Goal: Task Accomplishment & Management: Use online tool/utility

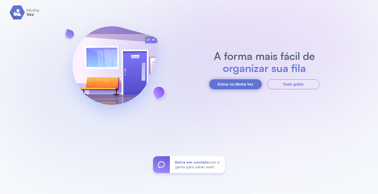
click at [223, 89] on div "A forma mais fácil de organizar sua fila Entrar no Minha Vez Teste grátis Entre…" at bounding box center [189, 97] width 378 height 194
click at [223, 86] on button "Entrar no Minha Vez" at bounding box center [235, 84] width 52 height 10
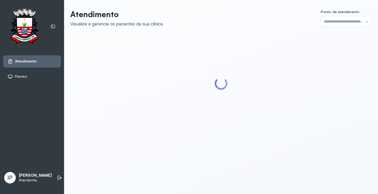
type input "*********"
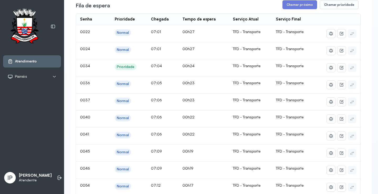
scroll to position [43, 0]
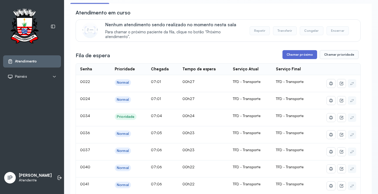
click at [293, 54] on button "Chamar próximo" at bounding box center [299, 54] width 35 height 9
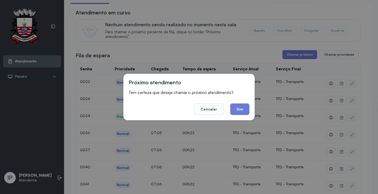
drag, startPoint x: 200, startPoint y: 109, endPoint x: 182, endPoint y: 63, distance: 49.8
click at [201, 109] on button "Cancelar" at bounding box center [209, 109] width 30 height 12
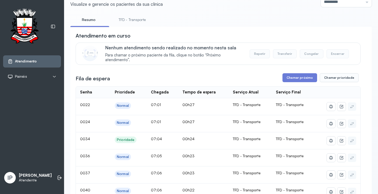
scroll to position [0, 0]
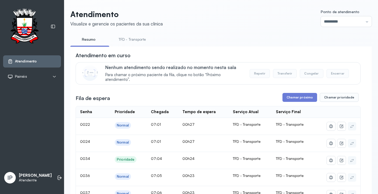
click at [127, 37] on link "TFD - Transporte" at bounding box center [132, 39] width 38 height 9
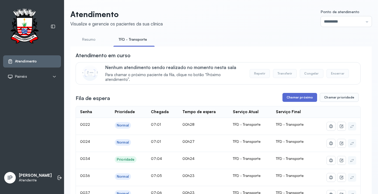
click at [288, 96] on button "Chamar próximo" at bounding box center [299, 97] width 35 height 9
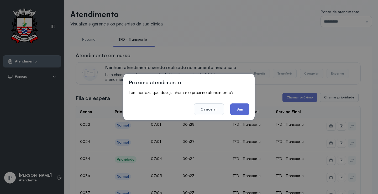
click at [242, 105] on button "Sim" at bounding box center [239, 109] width 19 height 12
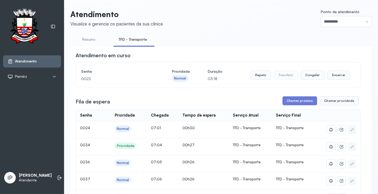
scroll to position [79, 0]
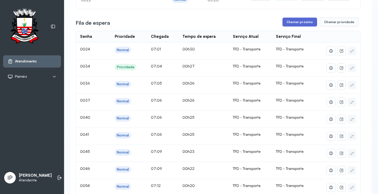
click at [291, 22] on button "Chamar próximo" at bounding box center [299, 22] width 35 height 9
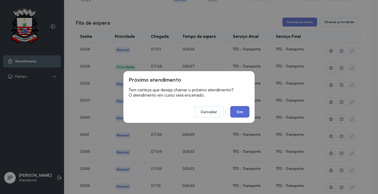
click at [237, 111] on button "Sim" at bounding box center [239, 112] width 19 height 12
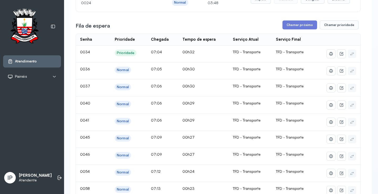
scroll to position [26, 0]
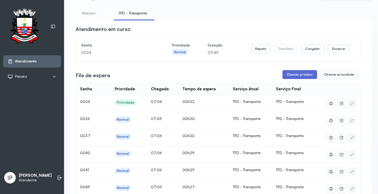
click at [304, 77] on button "Chamar próximo" at bounding box center [299, 74] width 35 height 9
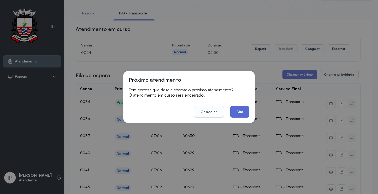
click at [236, 111] on button "Sim" at bounding box center [239, 112] width 19 height 12
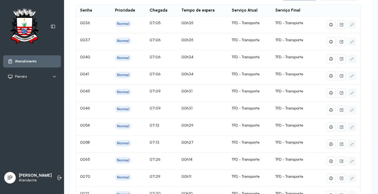
scroll to position [0, 0]
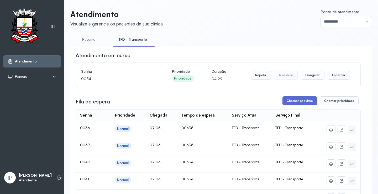
click at [303, 101] on button "Chamar próximo" at bounding box center [299, 100] width 35 height 9
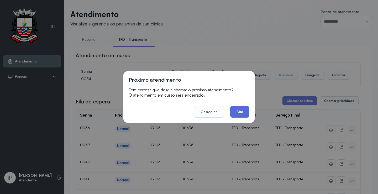
click at [241, 108] on button "Sim" at bounding box center [239, 112] width 19 height 12
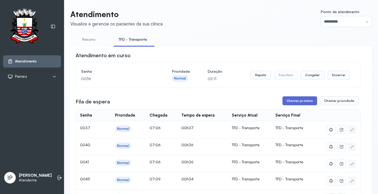
click at [303, 103] on button "Chamar próximo" at bounding box center [299, 100] width 35 height 9
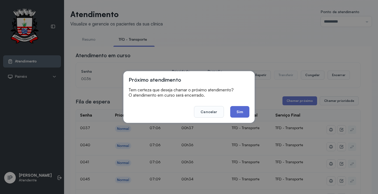
click at [238, 114] on button "Sim" at bounding box center [239, 112] width 19 height 12
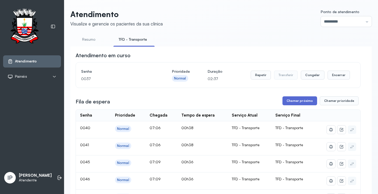
click at [296, 99] on button "Chamar próximo" at bounding box center [299, 100] width 35 height 9
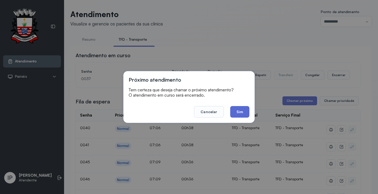
click at [244, 110] on button "Sim" at bounding box center [239, 112] width 19 height 12
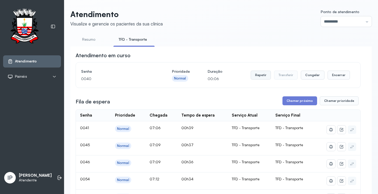
click at [260, 73] on button "Repetir" at bounding box center [260, 75] width 20 height 9
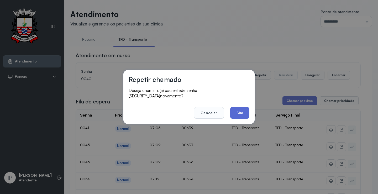
click at [241, 108] on button "Sim" at bounding box center [239, 113] width 19 height 12
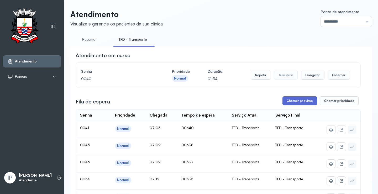
click at [291, 101] on button "Chamar próximo" at bounding box center [299, 100] width 35 height 9
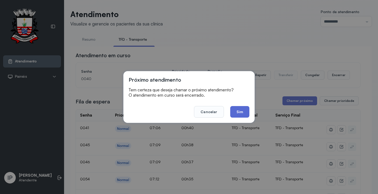
click at [243, 110] on button "Sim" at bounding box center [239, 112] width 19 height 12
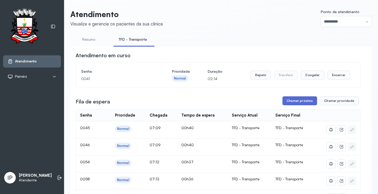
click at [288, 101] on button "Chamar próximo" at bounding box center [299, 100] width 35 height 9
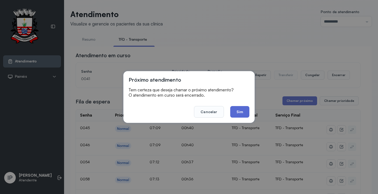
click at [243, 109] on button "Sim" at bounding box center [239, 112] width 19 height 12
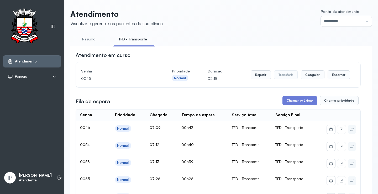
scroll to position [79, 0]
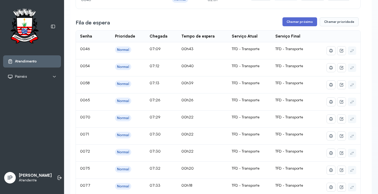
click at [297, 24] on button "Chamar próximo" at bounding box center [299, 21] width 35 height 9
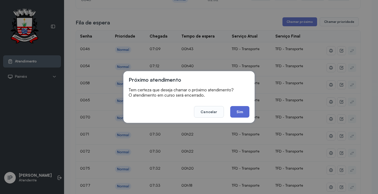
click at [237, 112] on button "Sim" at bounding box center [239, 112] width 19 height 12
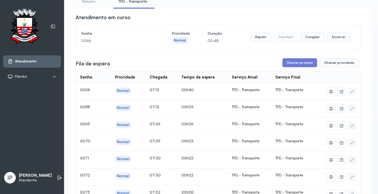
scroll to position [0, 0]
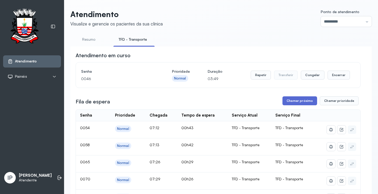
click at [294, 100] on button "Chamar próximo" at bounding box center [299, 100] width 35 height 9
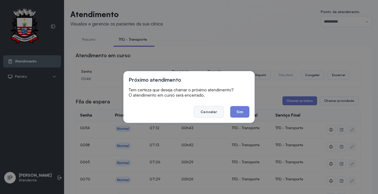
click at [214, 106] on button "Cancelar" at bounding box center [209, 112] width 30 height 12
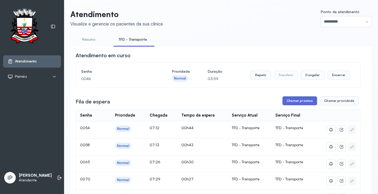
click at [285, 99] on button "Chamar próximo" at bounding box center [299, 100] width 35 height 9
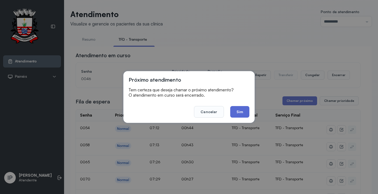
click at [239, 108] on button "Sim" at bounding box center [239, 112] width 19 height 12
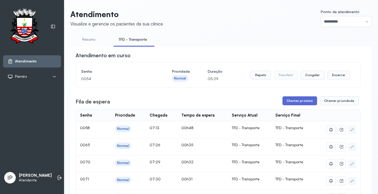
click at [306, 101] on button "Chamar próximo" at bounding box center [299, 100] width 35 height 9
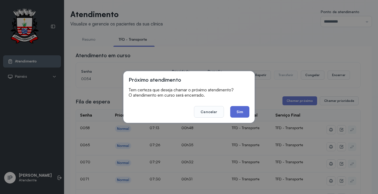
click at [239, 115] on button "Sim" at bounding box center [239, 112] width 19 height 12
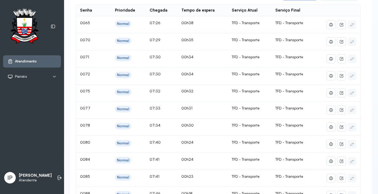
scroll to position [52, 0]
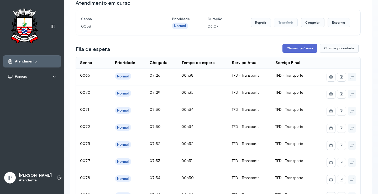
click at [296, 47] on button "Chamar próximo" at bounding box center [299, 48] width 35 height 9
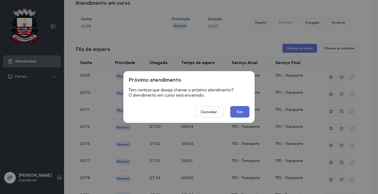
click at [244, 112] on button "Sim" at bounding box center [239, 112] width 19 height 12
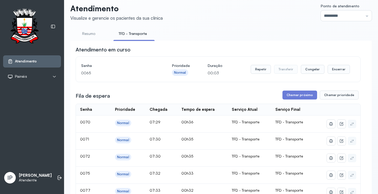
scroll to position [0, 0]
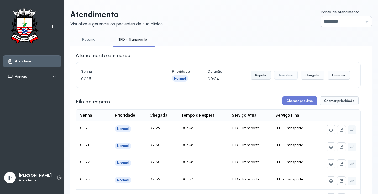
click at [258, 73] on button "Repetir" at bounding box center [260, 75] width 20 height 9
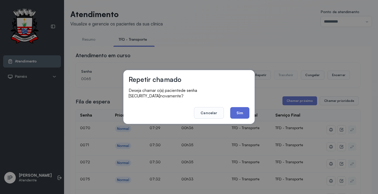
click at [235, 109] on button "Sim" at bounding box center [239, 113] width 19 height 12
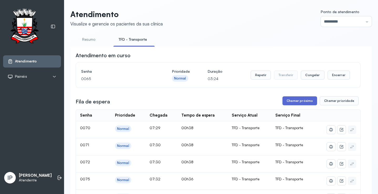
click at [303, 100] on button "Chamar próximo" at bounding box center [299, 100] width 35 height 9
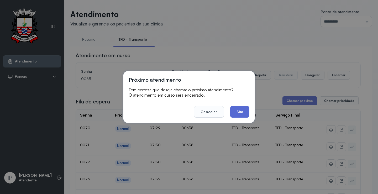
click at [234, 113] on button "Sim" at bounding box center [239, 112] width 19 height 12
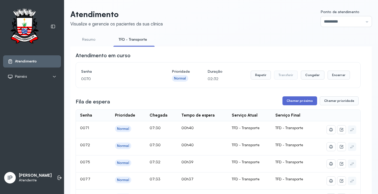
click at [286, 104] on button "Chamar próximo" at bounding box center [299, 100] width 35 height 9
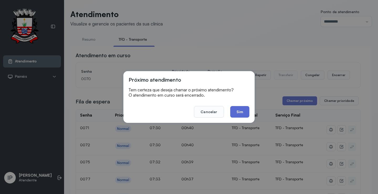
click at [233, 111] on button "Sim" at bounding box center [239, 112] width 19 height 12
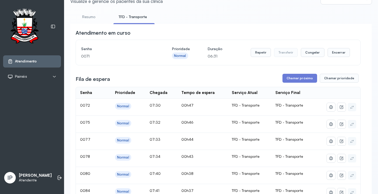
scroll to position [52, 0]
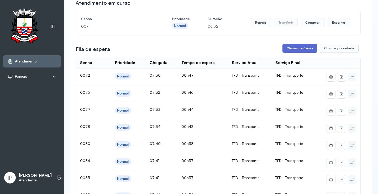
click at [293, 49] on button "Chamar próximo" at bounding box center [299, 48] width 35 height 9
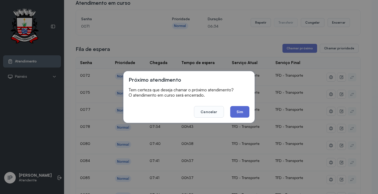
click at [240, 113] on button "Sim" at bounding box center [239, 112] width 19 height 12
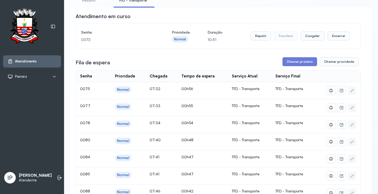
scroll to position [0, 0]
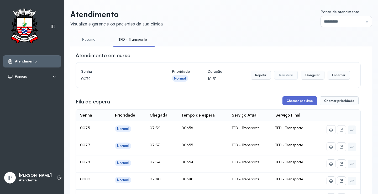
click at [282, 100] on button "Chamar próximo" at bounding box center [299, 100] width 35 height 9
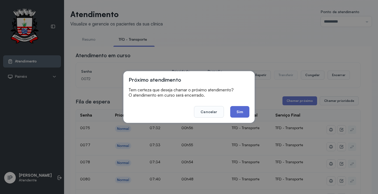
click at [234, 110] on button "Sim" at bounding box center [239, 112] width 19 height 12
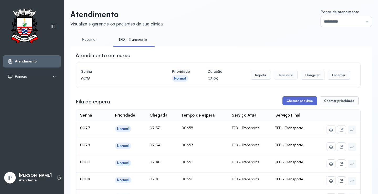
click at [294, 100] on button "Chamar próximo" at bounding box center [299, 100] width 35 height 9
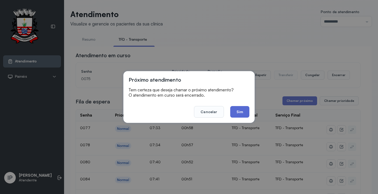
click at [242, 110] on button "Sim" at bounding box center [239, 112] width 19 height 12
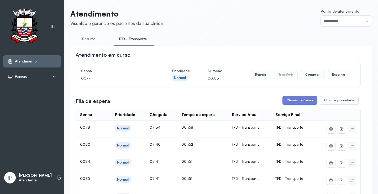
scroll to position [0, 0]
click at [262, 77] on button "Repetir" at bounding box center [260, 74] width 20 height 9
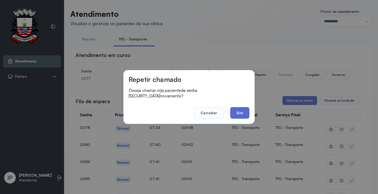
click at [243, 108] on button "Sim" at bounding box center [239, 113] width 19 height 12
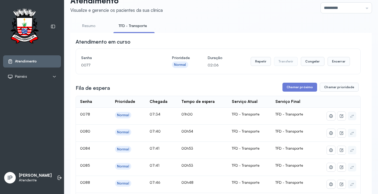
scroll to position [52, 0]
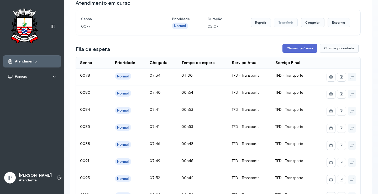
click at [290, 48] on button "Chamar próximo" at bounding box center [299, 48] width 35 height 9
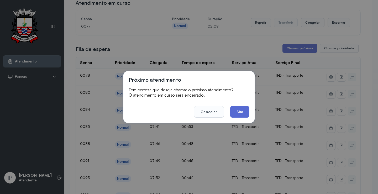
click at [242, 107] on button "Sim" at bounding box center [239, 112] width 19 height 12
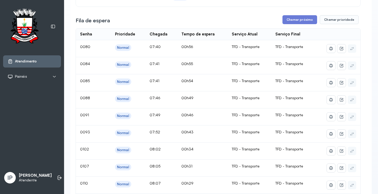
scroll to position [26, 0]
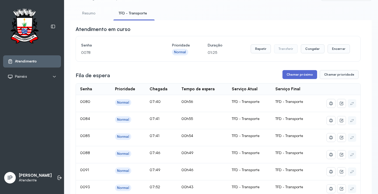
click at [296, 72] on button "Chamar próximo" at bounding box center [299, 74] width 35 height 9
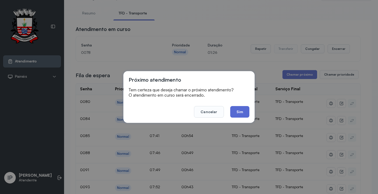
click at [243, 111] on button "Sim" at bounding box center [239, 112] width 19 height 12
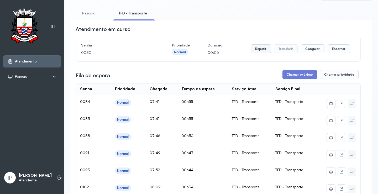
click at [256, 50] on button "Repetir" at bounding box center [260, 48] width 20 height 9
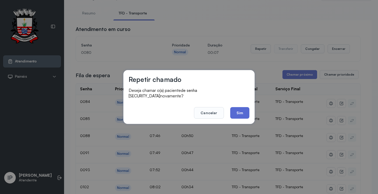
click at [238, 110] on button "Sim" at bounding box center [239, 113] width 19 height 12
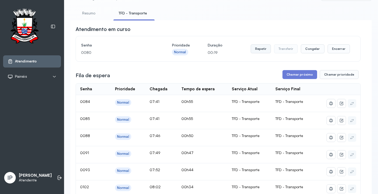
click at [260, 51] on button "Repetir" at bounding box center [260, 48] width 20 height 9
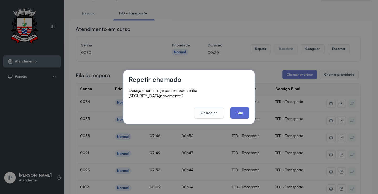
click at [235, 109] on button "Sim" at bounding box center [239, 113] width 19 height 12
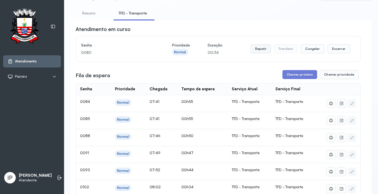
click at [262, 50] on button "Repetir" at bounding box center [260, 48] width 20 height 9
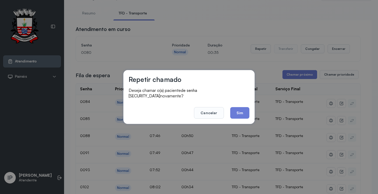
click at [241, 108] on button "Sim" at bounding box center [239, 113] width 19 height 12
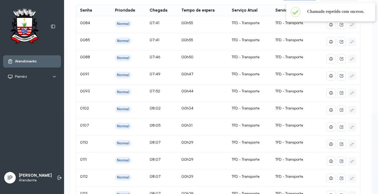
scroll to position [0, 0]
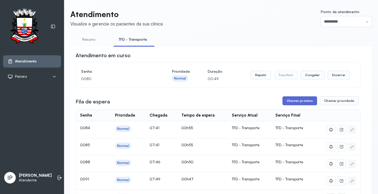
click at [293, 103] on button "Chamar próximo" at bounding box center [299, 100] width 35 height 9
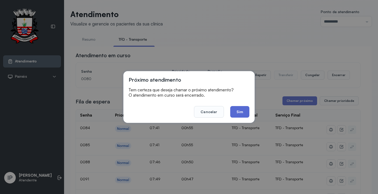
click at [233, 109] on button "Sim" at bounding box center [239, 112] width 19 height 12
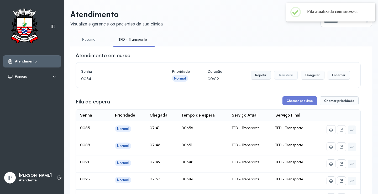
click at [257, 77] on button "Repetir" at bounding box center [260, 75] width 20 height 9
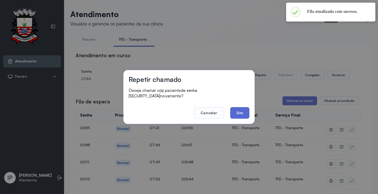
click at [242, 110] on button "Sim" at bounding box center [239, 113] width 19 height 12
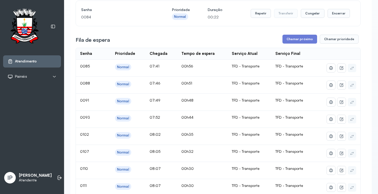
scroll to position [26, 0]
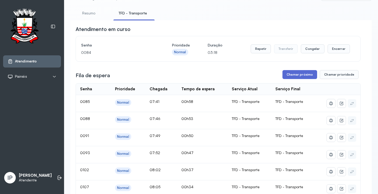
click at [298, 76] on button "Chamar próximo" at bounding box center [299, 74] width 35 height 9
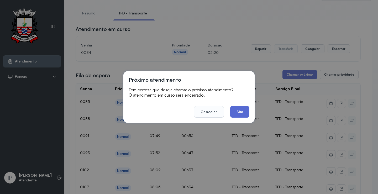
click at [237, 112] on button "Sim" at bounding box center [239, 112] width 19 height 12
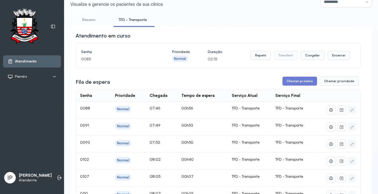
scroll to position [52, 0]
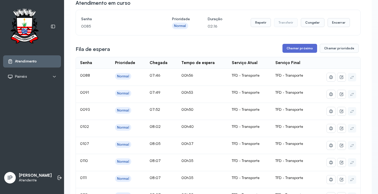
click at [294, 47] on button "Chamar próximo" at bounding box center [299, 48] width 35 height 9
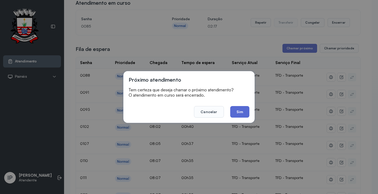
click at [237, 109] on button "Sim" at bounding box center [239, 112] width 19 height 12
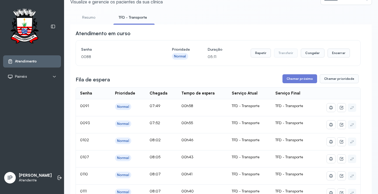
scroll to position [0, 0]
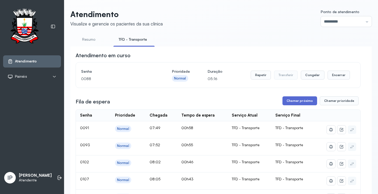
click at [290, 101] on button "Chamar próximo" at bounding box center [299, 100] width 35 height 9
click at [289, 101] on button "Chamar próximo" at bounding box center [299, 100] width 35 height 9
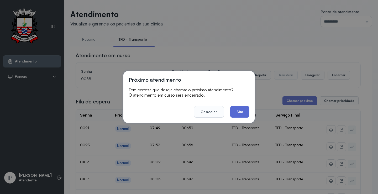
click at [235, 112] on button "Sim" at bounding box center [239, 112] width 19 height 12
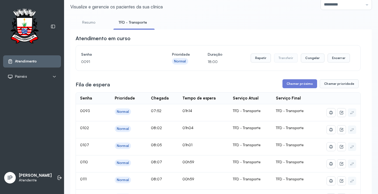
scroll to position [26, 0]
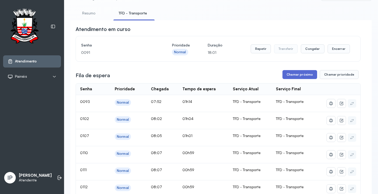
drag, startPoint x: 300, startPoint y: 70, endPoint x: 299, endPoint y: 74, distance: 4.5
click at [299, 74] on button "Chamar próximo" at bounding box center [299, 74] width 35 height 9
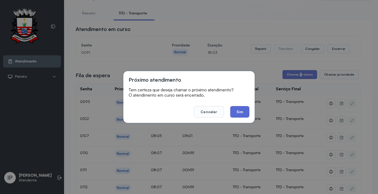
click at [239, 109] on button "Sim" at bounding box center [239, 112] width 19 height 12
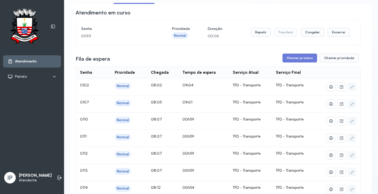
scroll to position [0, 0]
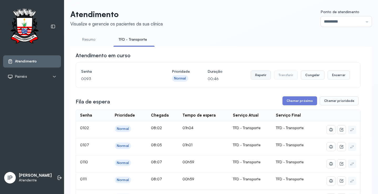
click at [255, 74] on button "Repetir" at bounding box center [260, 75] width 20 height 9
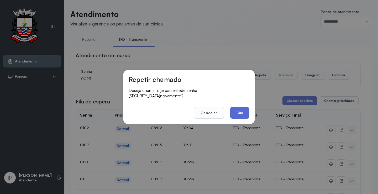
click at [242, 108] on button "Sim" at bounding box center [239, 113] width 19 height 12
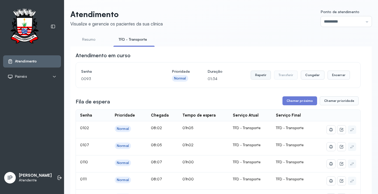
click at [259, 76] on button "Repetir" at bounding box center [260, 75] width 20 height 9
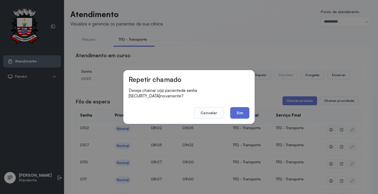
click at [234, 109] on button "Sim" at bounding box center [239, 113] width 19 height 12
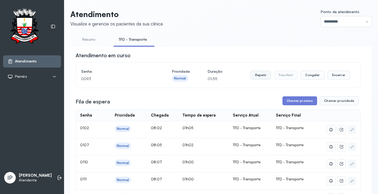
click at [266, 74] on button "Repetir" at bounding box center [260, 75] width 20 height 9
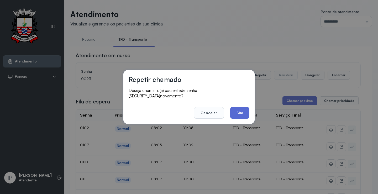
click at [241, 111] on button "Sim" at bounding box center [239, 113] width 19 height 12
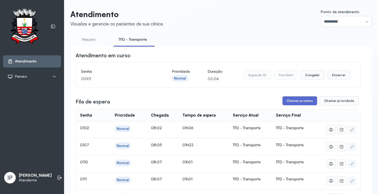
click at [306, 100] on button "Chamar próximo" at bounding box center [299, 100] width 35 height 9
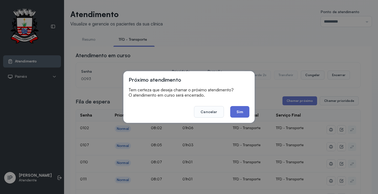
click at [234, 110] on button "Sim" at bounding box center [239, 112] width 19 height 12
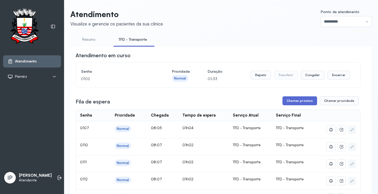
click at [298, 101] on button "Chamar próximo" at bounding box center [299, 100] width 35 height 9
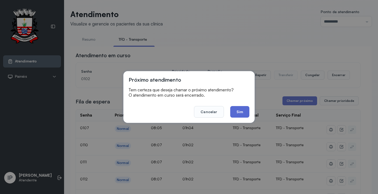
click at [236, 113] on button "Sim" at bounding box center [239, 112] width 19 height 12
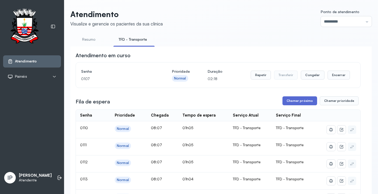
click at [302, 101] on button "Chamar próximo" at bounding box center [299, 100] width 35 height 9
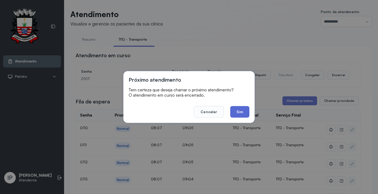
click at [237, 113] on button "Sim" at bounding box center [239, 112] width 19 height 12
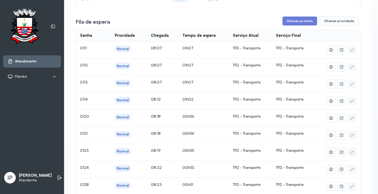
scroll to position [52, 0]
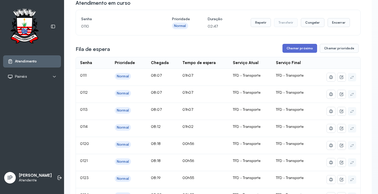
click at [284, 49] on button "Chamar próximo" at bounding box center [299, 48] width 35 height 9
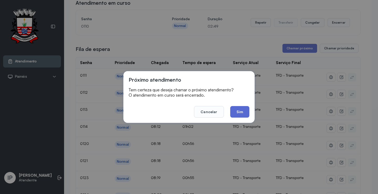
click at [239, 112] on button "Sim" at bounding box center [239, 112] width 19 height 12
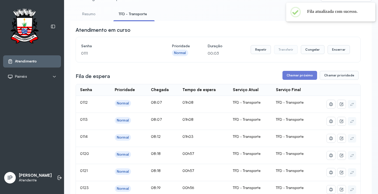
scroll to position [0, 0]
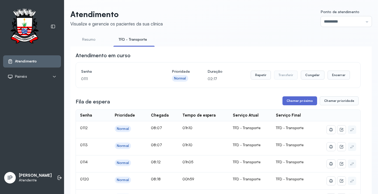
click at [304, 98] on button "Chamar próximo" at bounding box center [299, 100] width 35 height 9
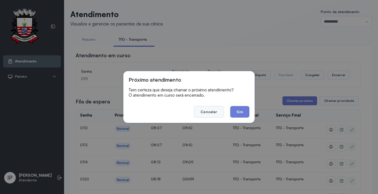
click at [215, 110] on button "Cancelar" at bounding box center [209, 112] width 30 height 12
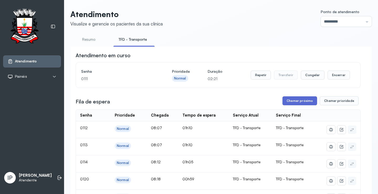
click at [295, 102] on button "Chamar próximo" at bounding box center [299, 100] width 35 height 9
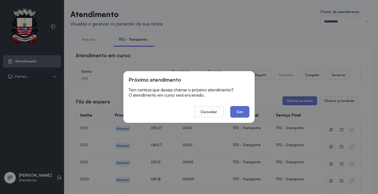
click at [234, 114] on button "Sim" at bounding box center [239, 112] width 19 height 12
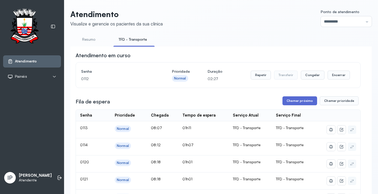
click at [290, 99] on button "Chamar próximo" at bounding box center [299, 100] width 35 height 9
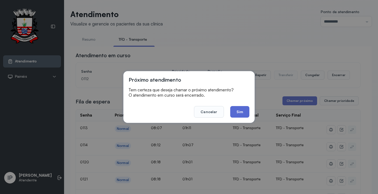
click at [238, 108] on button "Sim" at bounding box center [239, 112] width 19 height 12
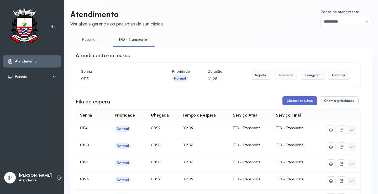
click at [305, 103] on button "Chamar próximo" at bounding box center [299, 100] width 35 height 9
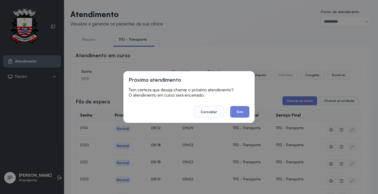
click at [231, 110] on button "Sim" at bounding box center [239, 112] width 19 height 12
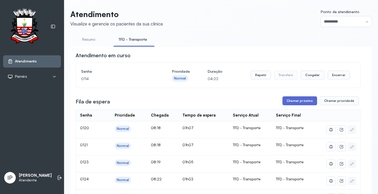
click at [288, 101] on button "Chamar próximo" at bounding box center [299, 100] width 35 height 9
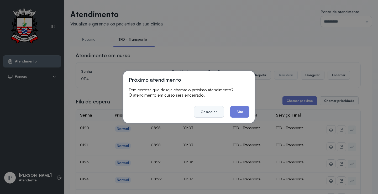
click at [210, 106] on button "Cancelar" at bounding box center [209, 112] width 30 height 12
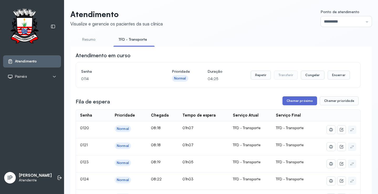
click at [297, 101] on button "Chamar próximo" at bounding box center [299, 100] width 35 height 9
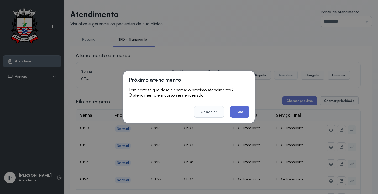
click at [244, 109] on button "Sim" at bounding box center [239, 112] width 19 height 12
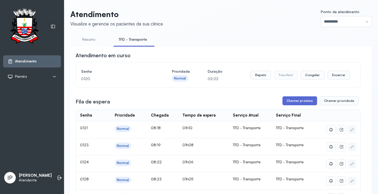
click at [297, 101] on button "Chamar próximo" at bounding box center [299, 100] width 35 height 9
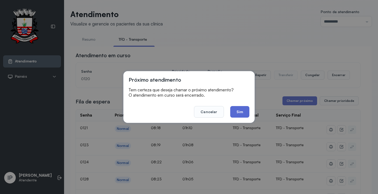
click at [243, 114] on button "Sim" at bounding box center [239, 112] width 19 height 12
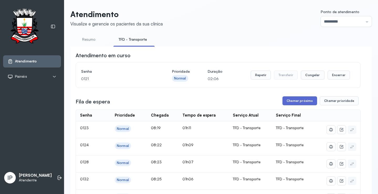
click at [286, 101] on button "Chamar próximo" at bounding box center [299, 100] width 35 height 9
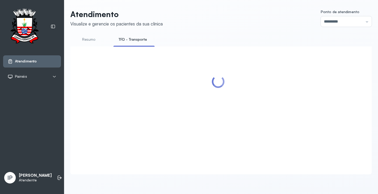
click at [237, 111] on div at bounding box center [218, 104] width 285 height 105
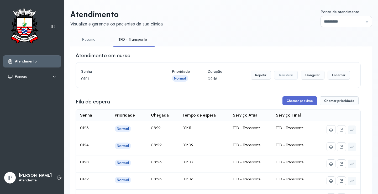
click at [294, 102] on button "Chamar próximo" at bounding box center [299, 100] width 35 height 9
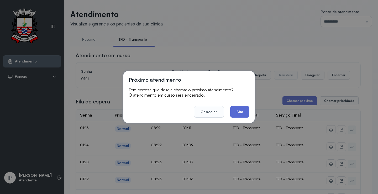
click at [243, 110] on button "Sim" at bounding box center [239, 112] width 19 height 12
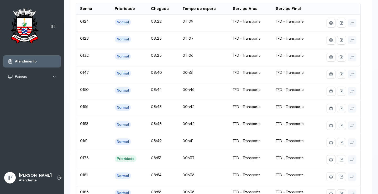
scroll to position [79, 0]
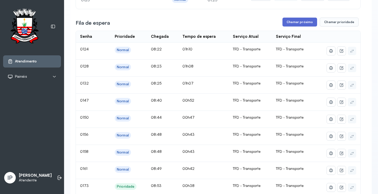
click at [289, 20] on button "Chamar próximo" at bounding box center [299, 22] width 35 height 9
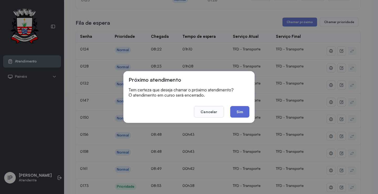
click at [237, 110] on button "Sim" at bounding box center [239, 112] width 19 height 12
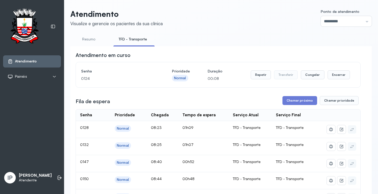
scroll to position [0, 0]
click at [289, 102] on button "Chamar próximo" at bounding box center [299, 100] width 35 height 9
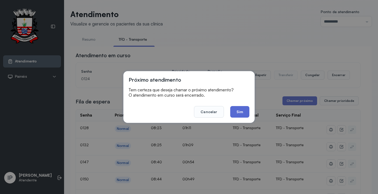
click at [236, 110] on button "Sim" at bounding box center [239, 112] width 19 height 12
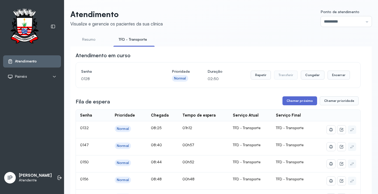
click at [286, 101] on button "Chamar próximo" at bounding box center [299, 100] width 35 height 9
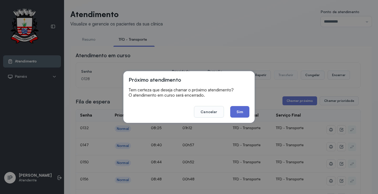
click at [245, 113] on button "Sim" at bounding box center [239, 112] width 19 height 12
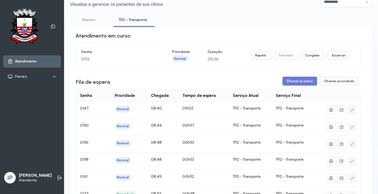
scroll to position [52, 0]
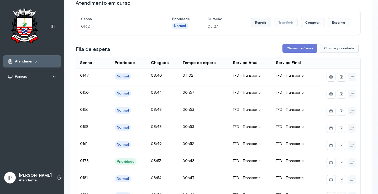
click at [255, 21] on button "Repetir" at bounding box center [260, 22] width 20 height 9
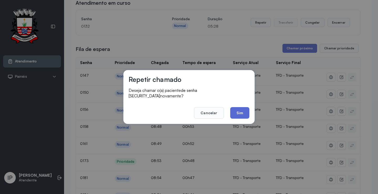
click at [243, 110] on button "Sim" at bounding box center [239, 113] width 19 height 12
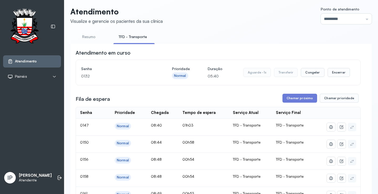
scroll to position [0, 0]
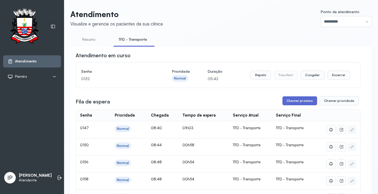
click at [304, 104] on button "Chamar próximo" at bounding box center [299, 100] width 35 height 9
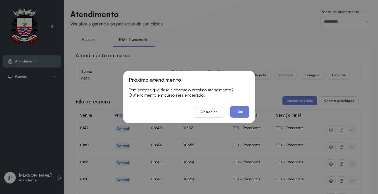
click at [243, 116] on button "Sim" at bounding box center [239, 112] width 19 height 12
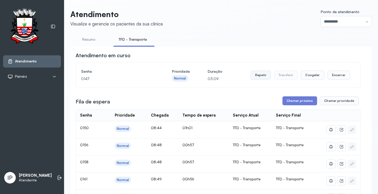
click at [255, 75] on button "Repetir" at bounding box center [260, 75] width 20 height 9
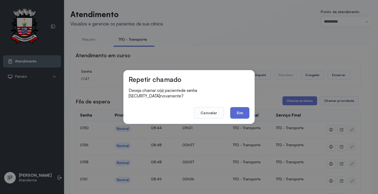
click at [238, 111] on button "Sim" at bounding box center [239, 113] width 19 height 12
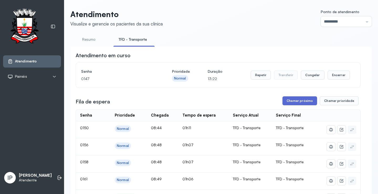
click at [300, 101] on button "Chamar próximo" at bounding box center [299, 100] width 35 height 9
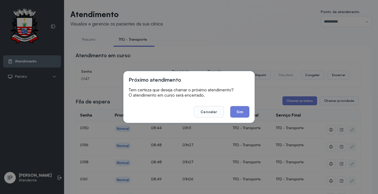
click at [239, 110] on button "Sim" at bounding box center [239, 112] width 19 height 12
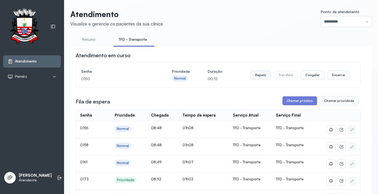
click at [257, 74] on button "Repetir" at bounding box center [260, 75] width 20 height 9
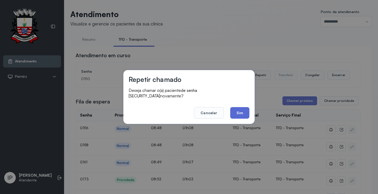
click at [236, 110] on button "Sim" at bounding box center [239, 113] width 19 height 12
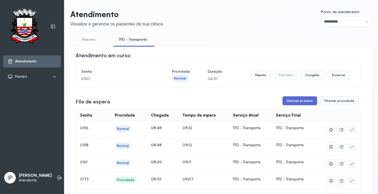
click at [284, 103] on button "Chamar próximo" at bounding box center [299, 100] width 35 height 9
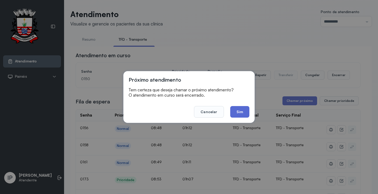
click at [244, 114] on button "Sim" at bounding box center [239, 112] width 19 height 12
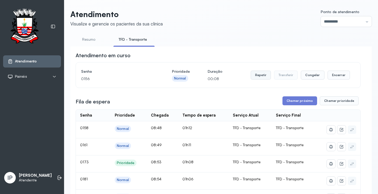
click at [255, 73] on button "Repetir" at bounding box center [260, 75] width 20 height 9
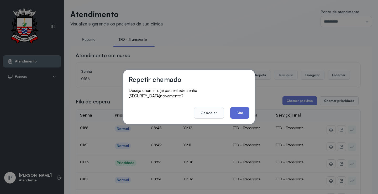
click at [246, 109] on button "Sim" at bounding box center [239, 113] width 19 height 12
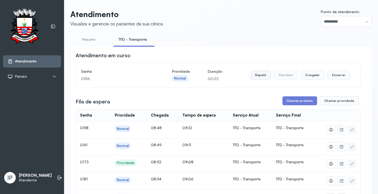
click at [255, 76] on button "Repetir" at bounding box center [260, 75] width 20 height 9
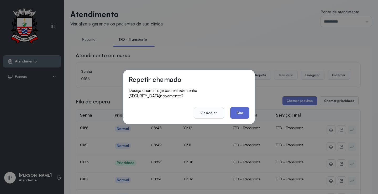
click at [244, 110] on button "Sim" at bounding box center [239, 113] width 19 height 12
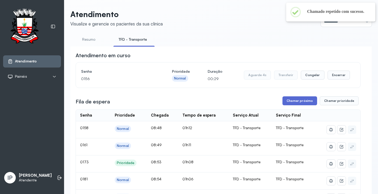
click at [285, 100] on button "Chamar próximo" at bounding box center [299, 100] width 35 height 9
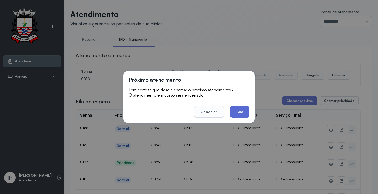
click at [233, 112] on button "Sim" at bounding box center [239, 112] width 19 height 12
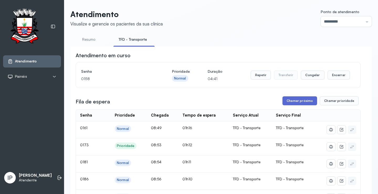
click at [286, 99] on button "Chamar próximo" at bounding box center [299, 100] width 35 height 9
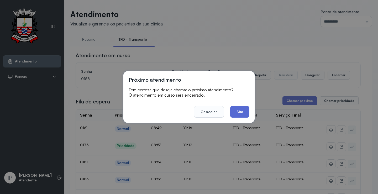
click at [241, 110] on button "Sim" at bounding box center [239, 112] width 19 height 12
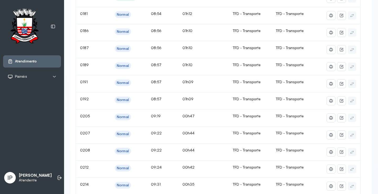
scroll to position [26, 0]
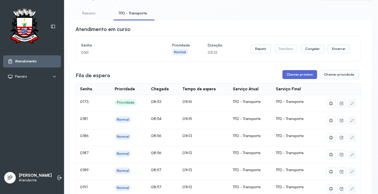
click at [295, 72] on button "Chamar próximo" at bounding box center [299, 74] width 35 height 9
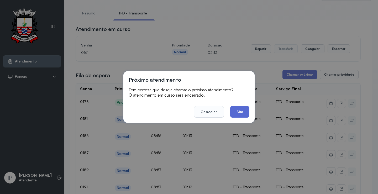
click at [245, 111] on button "Sim" at bounding box center [239, 112] width 19 height 12
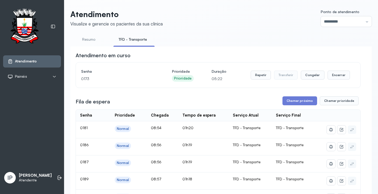
scroll to position [79, 0]
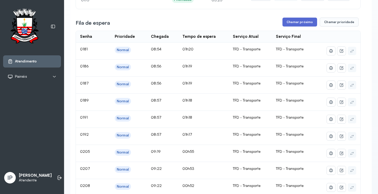
click at [295, 24] on button "Chamar próximo" at bounding box center [299, 22] width 35 height 9
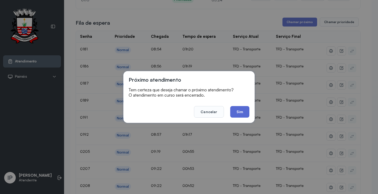
click at [244, 111] on button "Sim" at bounding box center [239, 112] width 19 height 12
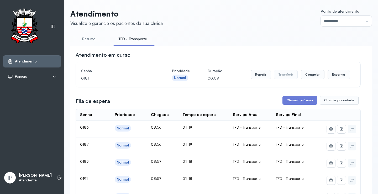
scroll to position [0, 0]
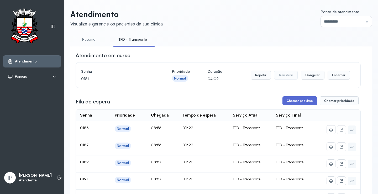
click at [285, 100] on button "Chamar próximo" at bounding box center [299, 100] width 35 height 9
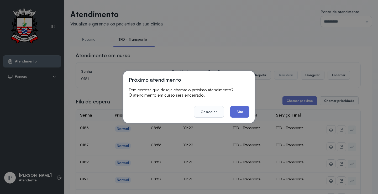
click at [243, 111] on button "Sim" at bounding box center [239, 112] width 19 height 12
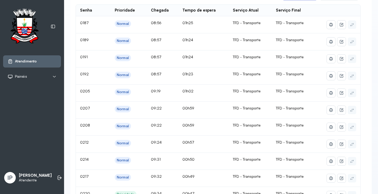
scroll to position [52, 0]
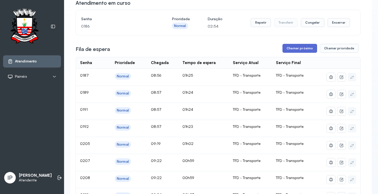
click at [293, 51] on button "Chamar próximo" at bounding box center [299, 48] width 35 height 9
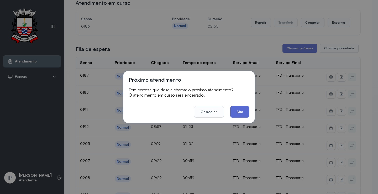
click at [237, 109] on button "Sim" at bounding box center [239, 112] width 19 height 12
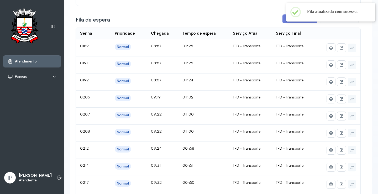
scroll to position [0, 0]
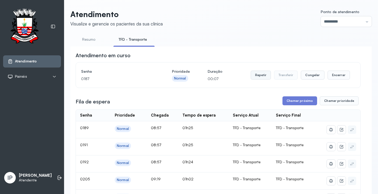
click at [254, 74] on button "Repetir" at bounding box center [260, 75] width 20 height 9
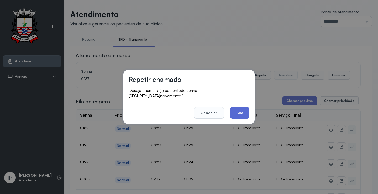
click at [237, 108] on button "Sim" at bounding box center [239, 113] width 19 height 12
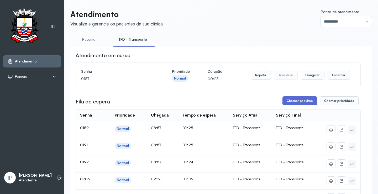
click at [309, 101] on button "Chamar próximo" at bounding box center [299, 100] width 35 height 9
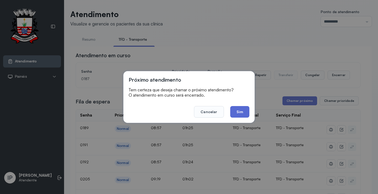
click at [246, 111] on button "Sim" at bounding box center [239, 112] width 19 height 12
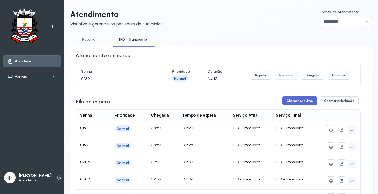
click at [291, 100] on button "Chamar próximo" at bounding box center [299, 100] width 35 height 9
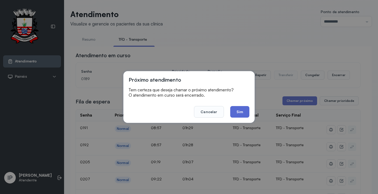
click at [242, 111] on button "Sim" at bounding box center [239, 112] width 19 height 12
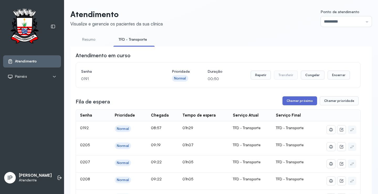
click at [297, 100] on button "Chamar próximo" at bounding box center [299, 100] width 35 height 9
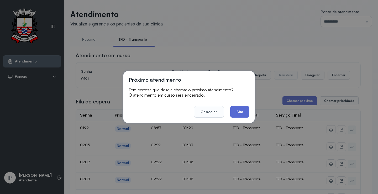
click at [235, 111] on button "Sim" at bounding box center [239, 112] width 19 height 12
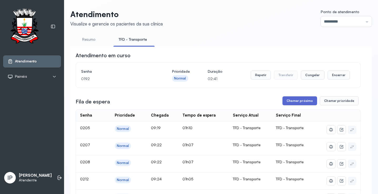
click at [290, 100] on button "Chamar próximo" at bounding box center [299, 100] width 35 height 9
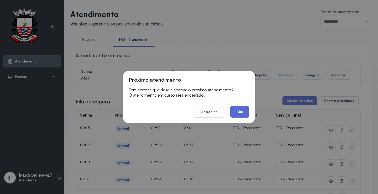
click at [240, 113] on button "Sim" at bounding box center [239, 112] width 19 height 12
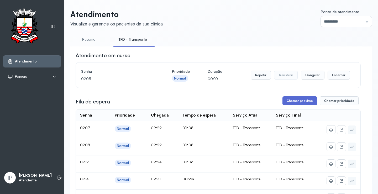
click at [287, 104] on button "Chamar próximo" at bounding box center [299, 100] width 35 height 9
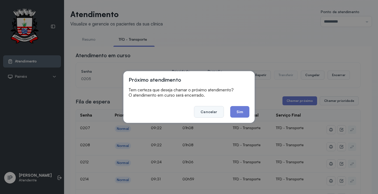
click at [212, 111] on button "Cancelar" at bounding box center [209, 112] width 30 height 12
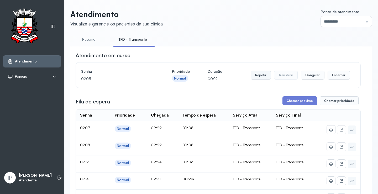
click at [255, 76] on button "Repetir" at bounding box center [260, 75] width 20 height 9
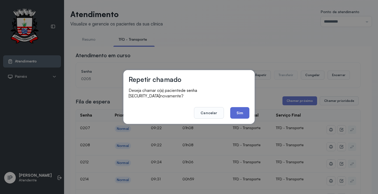
click at [232, 111] on button "Sim" at bounding box center [239, 113] width 19 height 12
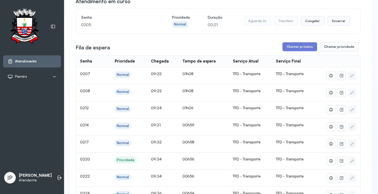
scroll to position [52, 0]
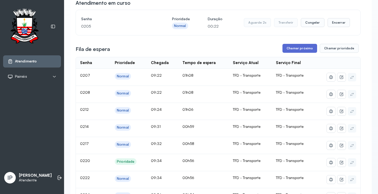
click at [283, 50] on button "Chamar próximo" at bounding box center [299, 48] width 35 height 9
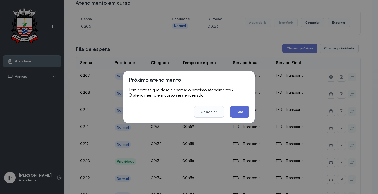
click at [240, 113] on button "Sim" at bounding box center [239, 112] width 19 height 12
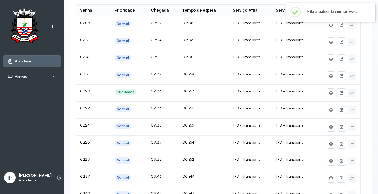
scroll to position [0, 0]
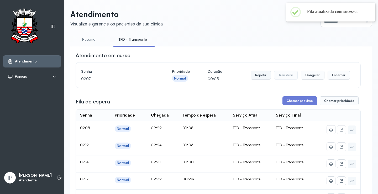
click at [261, 75] on button "Repetir" at bounding box center [260, 75] width 20 height 9
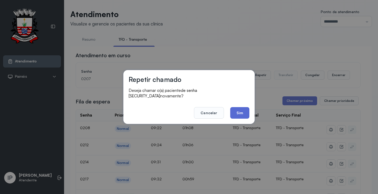
click at [237, 109] on button "Sim" at bounding box center [239, 113] width 19 height 12
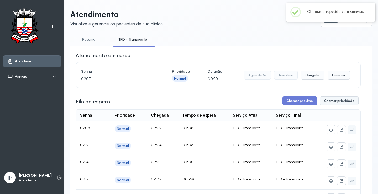
click at [327, 101] on button "Chamar prioridade" at bounding box center [338, 100] width 39 height 9
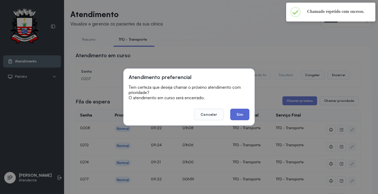
click at [238, 114] on button "Sim" at bounding box center [239, 115] width 19 height 12
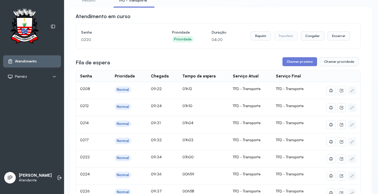
scroll to position [79, 0]
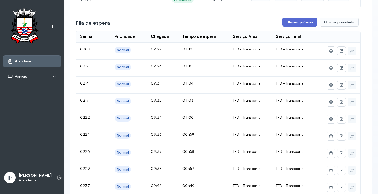
click at [291, 21] on button "Chamar próximo" at bounding box center [299, 22] width 35 height 9
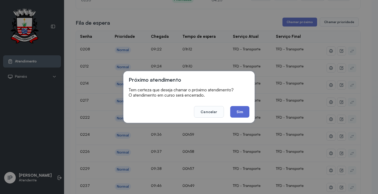
click at [243, 110] on button "Sim" at bounding box center [239, 112] width 19 height 12
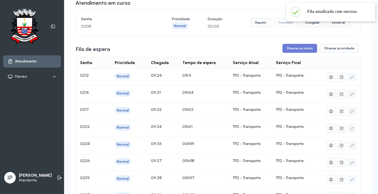
scroll to position [0, 0]
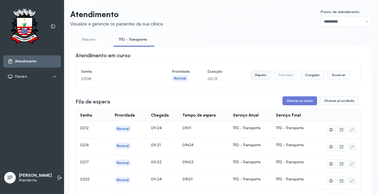
click at [262, 74] on button "Repetir" at bounding box center [260, 75] width 20 height 9
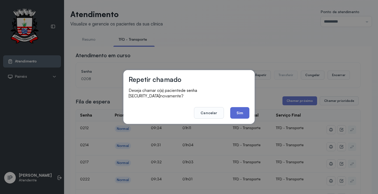
click at [239, 110] on button "Sim" at bounding box center [239, 113] width 19 height 12
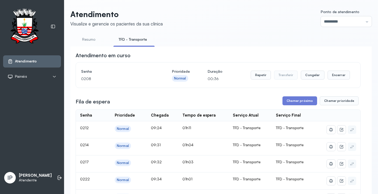
click at [247, 74] on div "Senha 0208 Prioridade Normal Duração 00:36 Repetir Transferir Congelar Encerrar" at bounding box center [218, 75] width 274 height 15
click at [262, 74] on button "Repetir" at bounding box center [260, 75] width 20 height 9
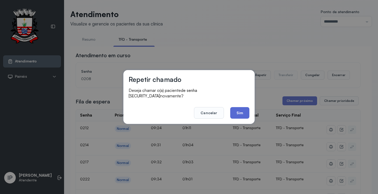
click at [247, 111] on button "Sim" at bounding box center [239, 113] width 19 height 12
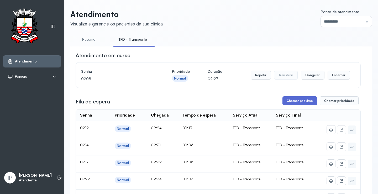
click at [287, 98] on button "Chamar próximo" at bounding box center [299, 100] width 35 height 9
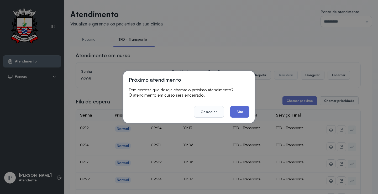
click at [247, 108] on button "Sim" at bounding box center [239, 112] width 19 height 12
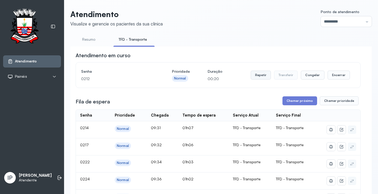
click at [261, 77] on button "Repetir" at bounding box center [260, 75] width 20 height 9
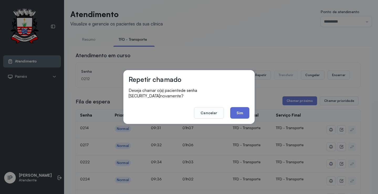
click at [239, 111] on button "Sim" at bounding box center [239, 113] width 19 height 12
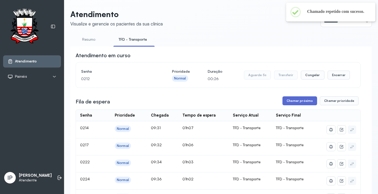
click at [287, 101] on button "Chamar próximo" at bounding box center [299, 100] width 35 height 9
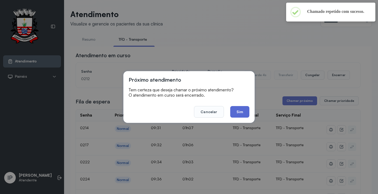
click at [241, 108] on button "Sim" at bounding box center [239, 112] width 19 height 12
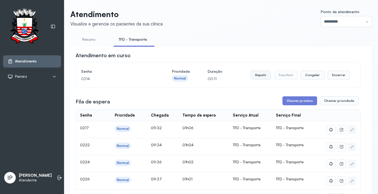
click at [255, 77] on button "Repetir" at bounding box center [260, 75] width 20 height 9
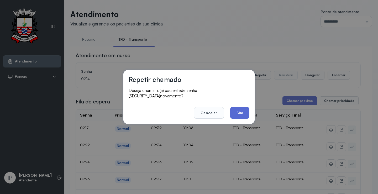
click at [238, 108] on button "Sim" at bounding box center [239, 113] width 19 height 12
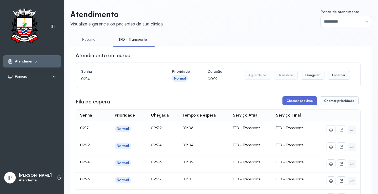
click at [289, 99] on button "Chamar próximo" at bounding box center [299, 100] width 35 height 9
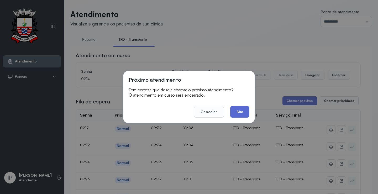
click at [241, 112] on button "Sim" at bounding box center [239, 112] width 19 height 12
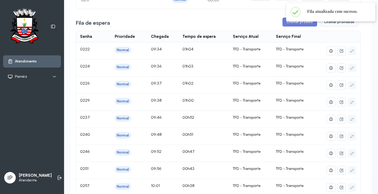
scroll to position [26, 0]
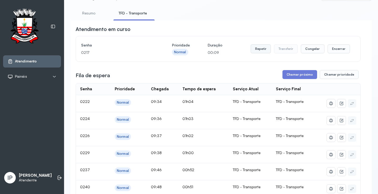
click at [259, 51] on button "Repetir" at bounding box center [260, 48] width 20 height 9
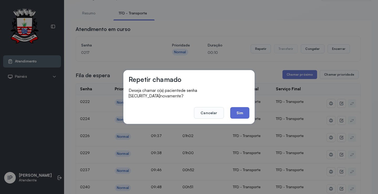
click at [236, 111] on button "Sim" at bounding box center [239, 113] width 19 height 12
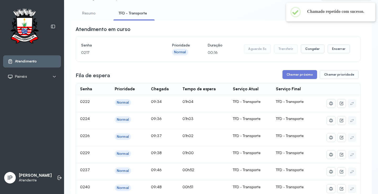
scroll to position [0, 0]
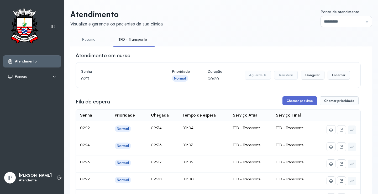
click at [295, 100] on button "Chamar próximo" at bounding box center [299, 100] width 35 height 9
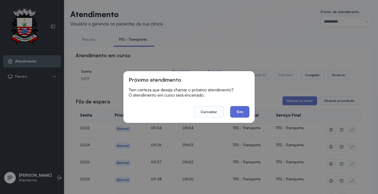
click at [248, 110] on button "Sim" at bounding box center [239, 112] width 19 height 12
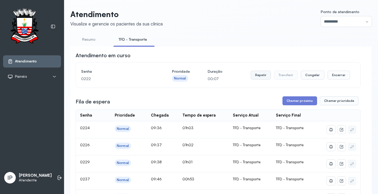
click at [263, 74] on button "Repetir" at bounding box center [260, 75] width 20 height 9
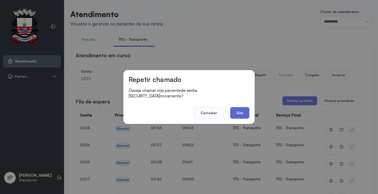
click at [238, 110] on button "Sim" at bounding box center [239, 113] width 19 height 12
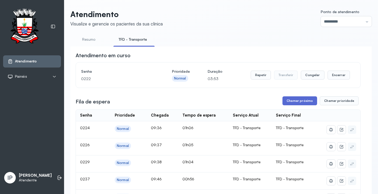
click at [292, 100] on button "Chamar próximo" at bounding box center [299, 100] width 35 height 9
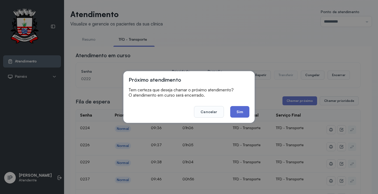
click at [243, 113] on button "Sim" at bounding box center [239, 112] width 19 height 12
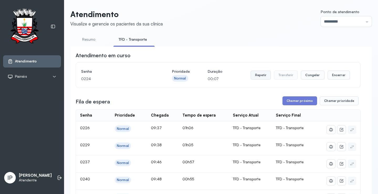
click at [260, 76] on button "Repetir" at bounding box center [260, 75] width 20 height 9
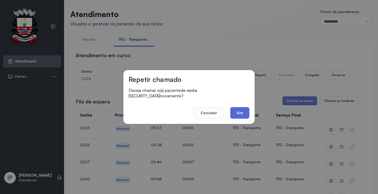
click at [236, 110] on button "Sim" at bounding box center [239, 113] width 19 height 12
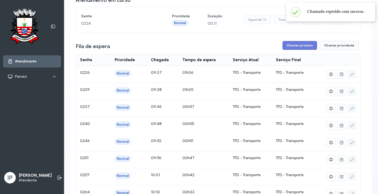
scroll to position [26, 0]
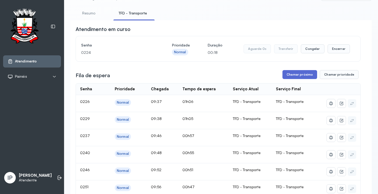
click at [297, 75] on button "Chamar próximo" at bounding box center [299, 74] width 35 height 9
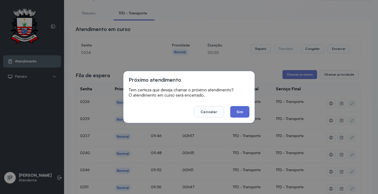
click at [242, 107] on button "Sim" at bounding box center [239, 112] width 19 height 12
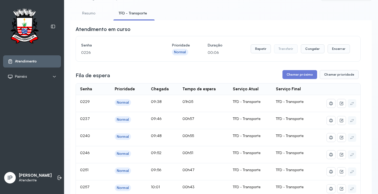
scroll to position [0, 0]
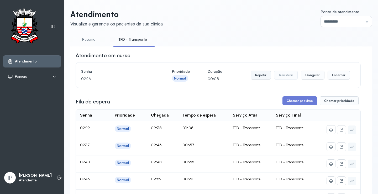
click at [254, 77] on button "Repetir" at bounding box center [260, 75] width 20 height 9
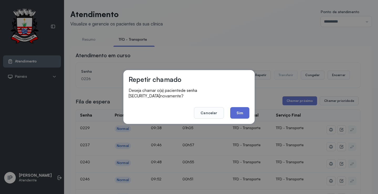
click at [233, 112] on button "Sim" at bounding box center [239, 113] width 19 height 12
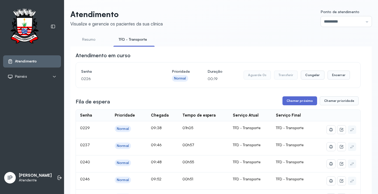
click at [290, 99] on button "Chamar próximo" at bounding box center [299, 100] width 35 height 9
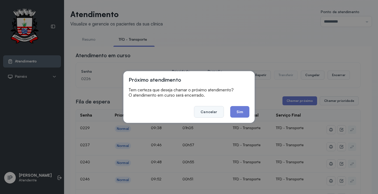
click at [204, 111] on button "Cancelar" at bounding box center [209, 112] width 30 height 12
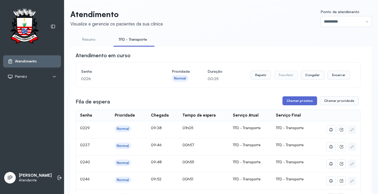
click at [303, 102] on button "Chamar próximo" at bounding box center [299, 100] width 35 height 9
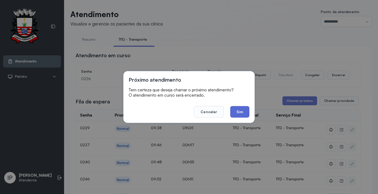
click at [235, 109] on button "Sim" at bounding box center [239, 112] width 19 height 12
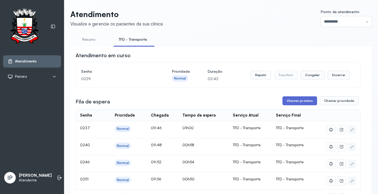
click at [301, 101] on button "Chamar próximo" at bounding box center [299, 100] width 35 height 9
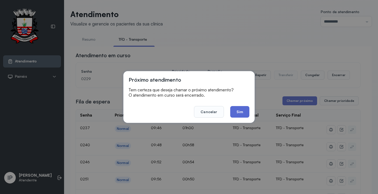
click at [235, 113] on button "Sim" at bounding box center [239, 112] width 19 height 12
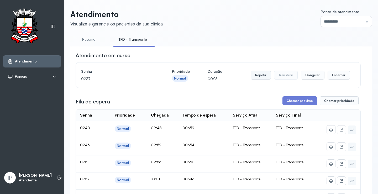
click at [258, 76] on button "Repetir" at bounding box center [260, 75] width 20 height 9
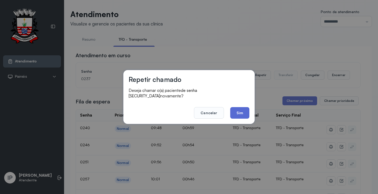
click at [233, 112] on button "Sim" at bounding box center [239, 113] width 19 height 12
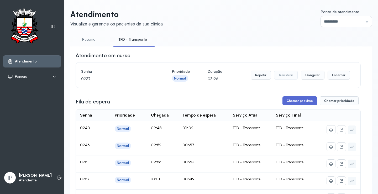
click at [286, 98] on button "Chamar próximo" at bounding box center [299, 100] width 35 height 9
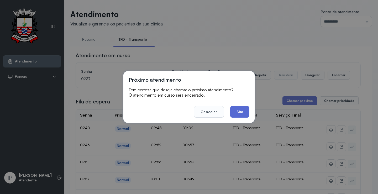
click at [243, 112] on button "Sim" at bounding box center [239, 112] width 19 height 12
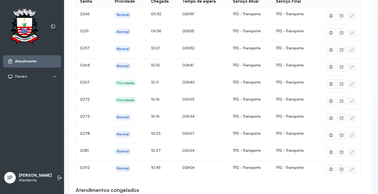
scroll to position [79, 0]
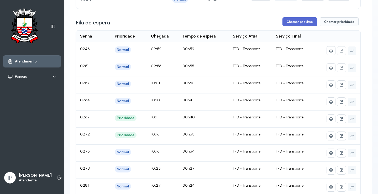
click at [297, 21] on button "Chamar próximo" at bounding box center [299, 21] width 35 height 9
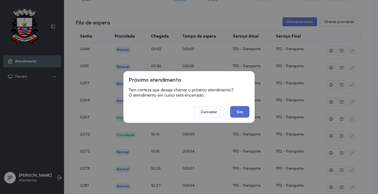
click at [239, 110] on button "Sim" at bounding box center [239, 112] width 19 height 12
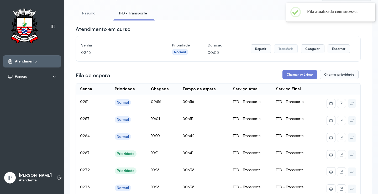
scroll to position [0, 0]
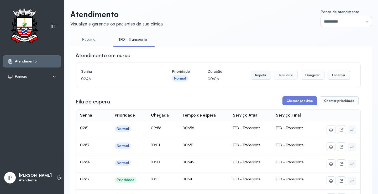
click at [260, 73] on button "Repetir" at bounding box center [260, 75] width 20 height 9
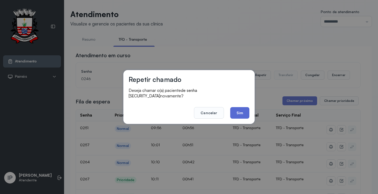
click at [239, 109] on button "Sim" at bounding box center [239, 113] width 19 height 12
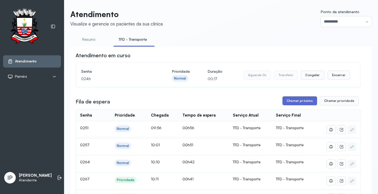
click at [289, 104] on button "Chamar próximo" at bounding box center [299, 100] width 35 height 9
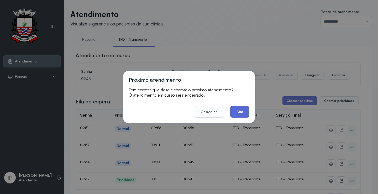
click at [243, 109] on button "Sim" at bounding box center [239, 112] width 19 height 12
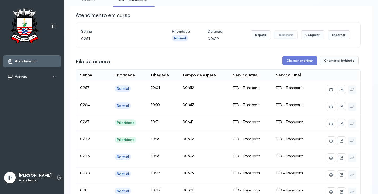
scroll to position [26, 0]
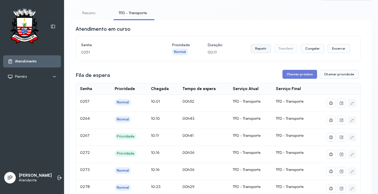
click at [257, 46] on button "Repetir" at bounding box center [260, 48] width 20 height 9
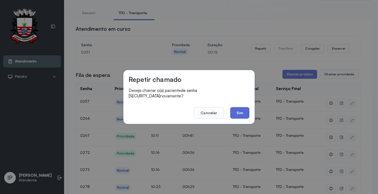
click at [239, 108] on button "Sim" at bounding box center [239, 113] width 19 height 12
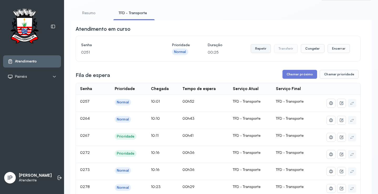
click at [266, 50] on button "Repetir" at bounding box center [260, 48] width 20 height 9
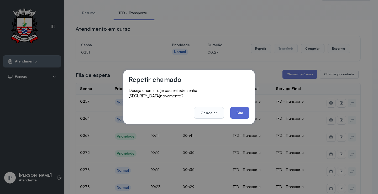
click at [241, 108] on button "Sim" at bounding box center [239, 113] width 19 height 12
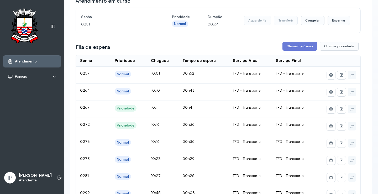
scroll to position [53, 0]
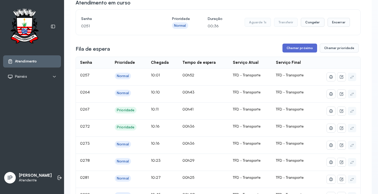
click at [291, 51] on button "Chamar próximo" at bounding box center [299, 48] width 35 height 9
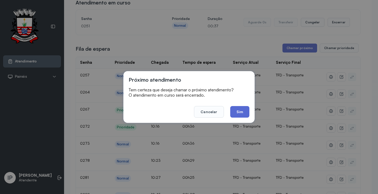
click at [239, 108] on button "Sim" at bounding box center [239, 112] width 19 height 12
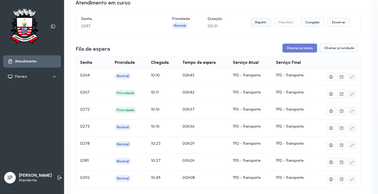
click at [259, 24] on button "Repetir" at bounding box center [260, 22] width 20 height 9
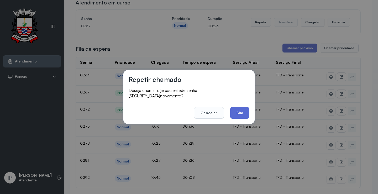
click at [241, 107] on button "Sim" at bounding box center [239, 113] width 19 height 12
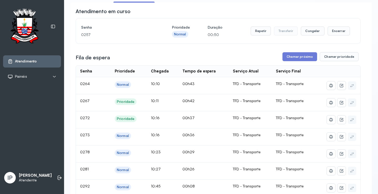
scroll to position [0, 0]
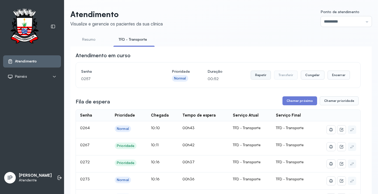
click at [261, 72] on button "Repetir" at bounding box center [260, 75] width 20 height 9
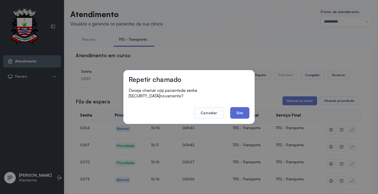
click at [242, 112] on button "Sim" at bounding box center [239, 113] width 19 height 12
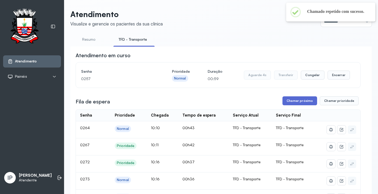
click at [297, 102] on button "Chamar próximo" at bounding box center [299, 100] width 35 height 9
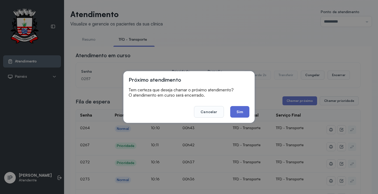
click at [235, 110] on button "Sim" at bounding box center [239, 112] width 19 height 12
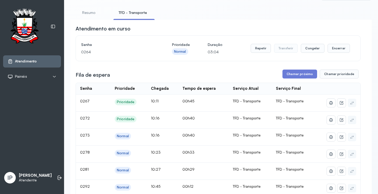
scroll to position [26, 0]
click at [304, 74] on button "Chamar próximo" at bounding box center [299, 74] width 35 height 9
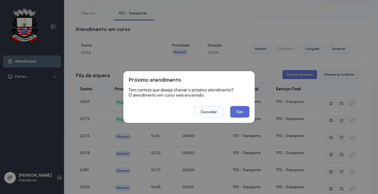
click at [243, 111] on button "Sim" at bounding box center [239, 112] width 19 height 12
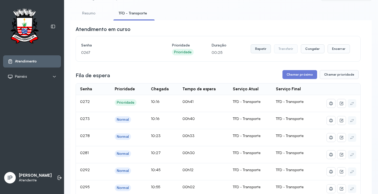
click at [260, 52] on button "Repetir" at bounding box center [260, 48] width 20 height 9
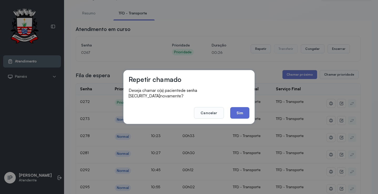
click at [247, 109] on button "Sim" at bounding box center [239, 113] width 19 height 12
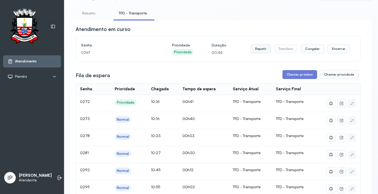
click at [256, 49] on button "Repetir" at bounding box center [260, 48] width 20 height 9
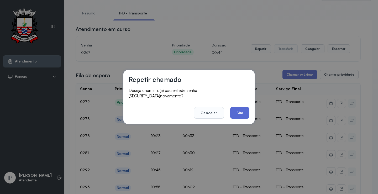
click at [239, 108] on button "Sim" at bounding box center [239, 113] width 19 height 12
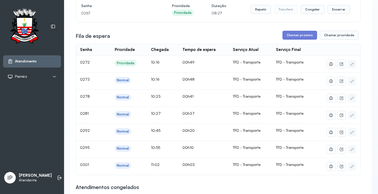
scroll to position [79, 0]
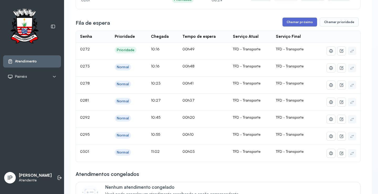
click at [288, 21] on button "Chamar próximo" at bounding box center [299, 22] width 35 height 9
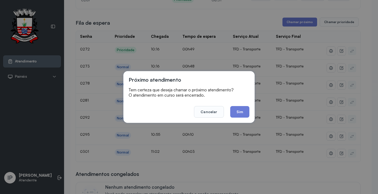
click at [213, 108] on button "Cancelar" at bounding box center [209, 112] width 30 height 12
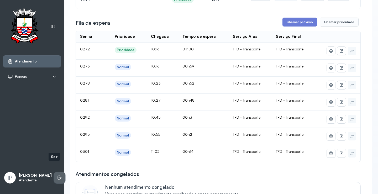
click at [57, 175] on icon at bounding box center [59, 177] width 5 height 5
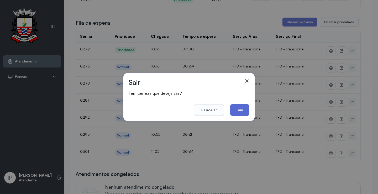
click at [234, 111] on button "Sim" at bounding box center [239, 110] width 19 height 12
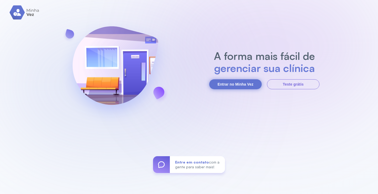
drag, startPoint x: 225, startPoint y: 83, endPoint x: 242, endPoint y: 86, distance: 17.2
click at [226, 83] on button "Entrar no Minha Vez" at bounding box center [235, 84] width 52 height 10
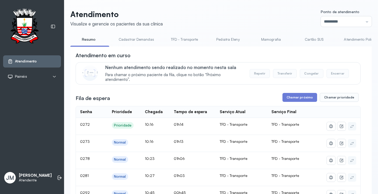
click at [298, 96] on button "Chamar próximo" at bounding box center [299, 97] width 35 height 9
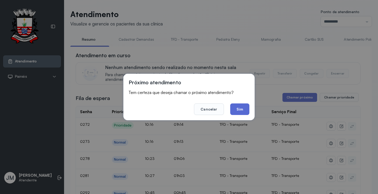
click at [240, 111] on button "Sim" at bounding box center [239, 109] width 19 height 12
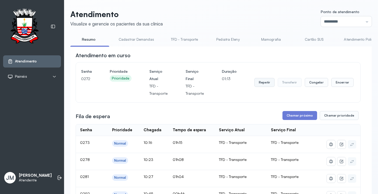
click at [261, 86] on button "Repetir" at bounding box center [264, 82] width 20 height 9
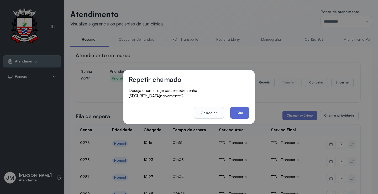
click at [239, 110] on button "Sim" at bounding box center [239, 113] width 19 height 12
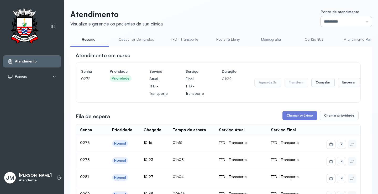
click at [359, 20] on input "*********" at bounding box center [345, 21] width 51 height 10
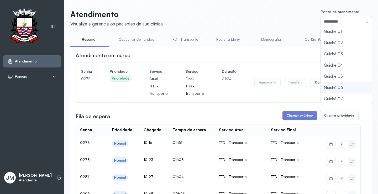
scroll to position [23, 0]
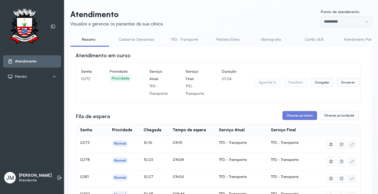
type input "*********"
click at [331, 80] on button "Encerrar" at bounding box center [342, 82] width 22 height 9
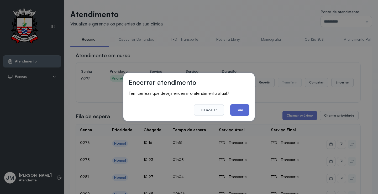
click at [243, 111] on button "Sim" at bounding box center [239, 110] width 19 height 12
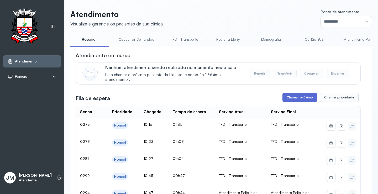
click at [291, 97] on button "Chamar próximo" at bounding box center [299, 97] width 35 height 9
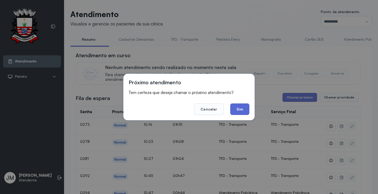
click at [242, 108] on button "Sim" at bounding box center [239, 109] width 19 height 12
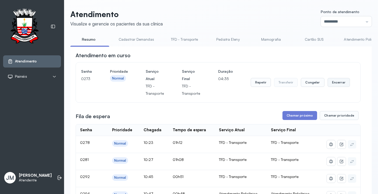
click at [337, 84] on button "Encerrar" at bounding box center [338, 82] width 22 height 9
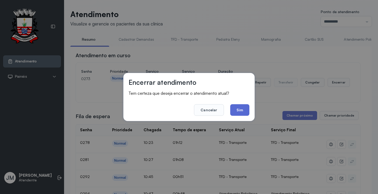
click at [241, 108] on button "Sim" at bounding box center [239, 110] width 19 height 12
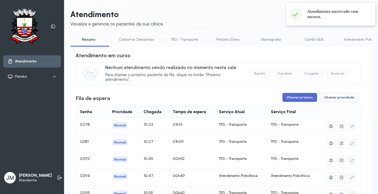
click at [291, 99] on button "Chamar próximo" at bounding box center [299, 97] width 35 height 9
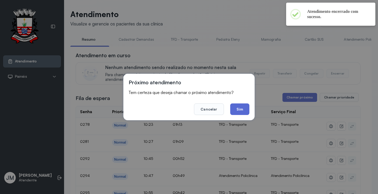
click at [236, 110] on button "Sim" at bounding box center [239, 109] width 19 height 12
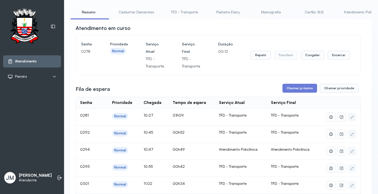
scroll to position [0, 0]
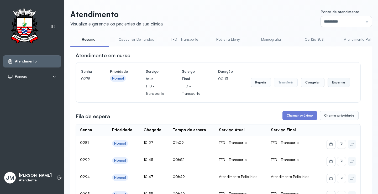
click at [336, 84] on button "Encerrar" at bounding box center [338, 82] width 22 height 9
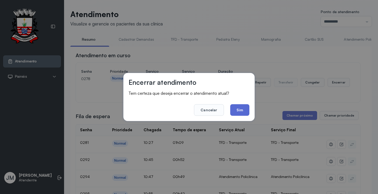
click at [242, 113] on button "Sim" at bounding box center [239, 110] width 19 height 12
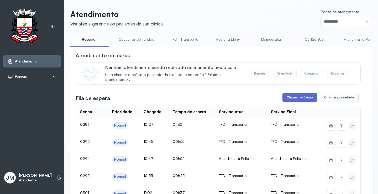
click at [300, 97] on button "Chamar próximo" at bounding box center [299, 97] width 35 height 9
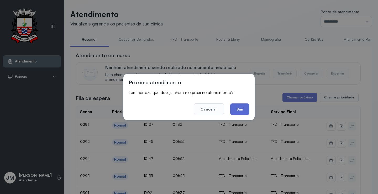
click at [241, 106] on button "Sim" at bounding box center [239, 109] width 19 height 12
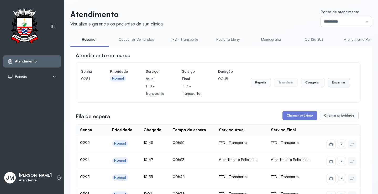
click at [336, 82] on button "Encerrar" at bounding box center [338, 82] width 22 height 9
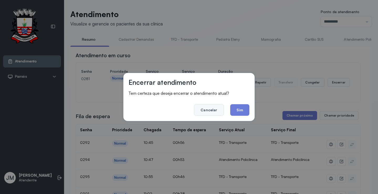
click at [211, 110] on button "Cancelar" at bounding box center [209, 110] width 30 height 12
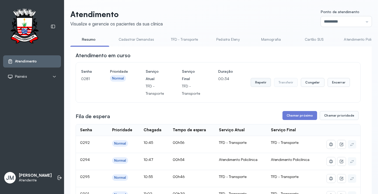
click at [255, 83] on button "Repetir" at bounding box center [260, 82] width 20 height 9
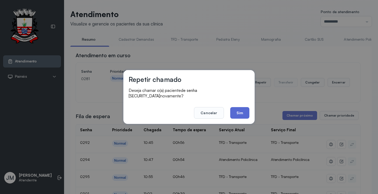
click at [241, 111] on button "Sim" at bounding box center [239, 113] width 19 height 12
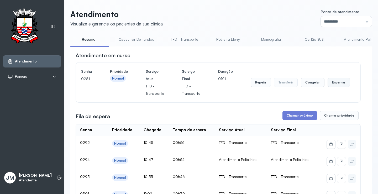
click at [336, 81] on button "Encerrar" at bounding box center [338, 82] width 22 height 9
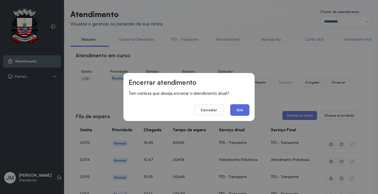
click at [243, 110] on button "Sim" at bounding box center [239, 110] width 19 height 12
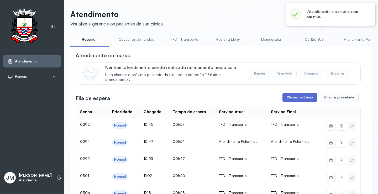
click at [299, 95] on button "Chamar próximo" at bounding box center [299, 97] width 35 height 9
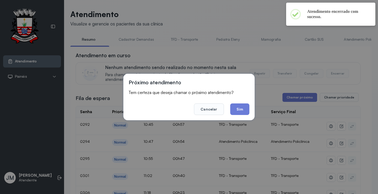
drag, startPoint x: 238, startPoint y: 106, endPoint x: 236, endPoint y: 103, distance: 4.0
click at [239, 105] on button "Sim" at bounding box center [239, 109] width 19 height 12
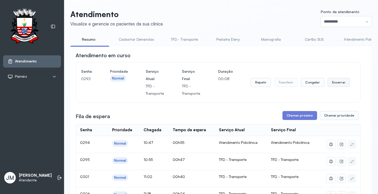
click at [333, 82] on button "Encerrar" at bounding box center [338, 82] width 22 height 9
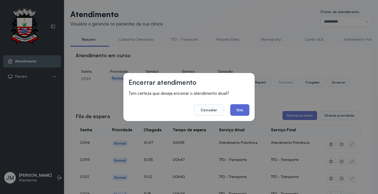
click at [237, 111] on button "Sim" at bounding box center [239, 110] width 19 height 12
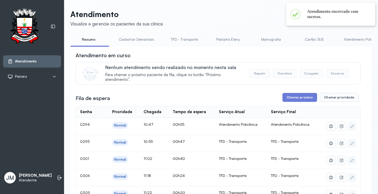
click at [185, 38] on link "TFD - Transporte" at bounding box center [184, 39] width 38 height 9
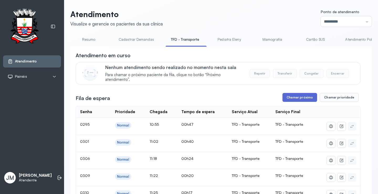
click at [292, 94] on button "Chamar próximo" at bounding box center [299, 97] width 35 height 9
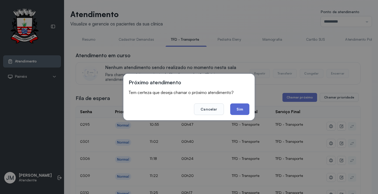
click at [236, 109] on button "Sim" at bounding box center [239, 109] width 19 height 12
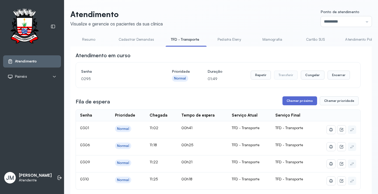
click at [308, 101] on button "Chamar próximo" at bounding box center [299, 100] width 35 height 9
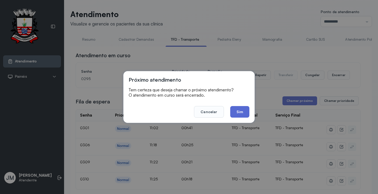
click at [240, 113] on button "Sim" at bounding box center [239, 112] width 19 height 12
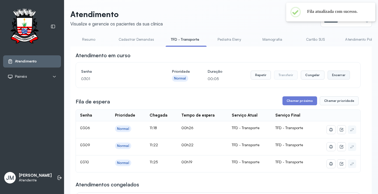
click at [340, 72] on button "Encerrar" at bounding box center [338, 75] width 22 height 9
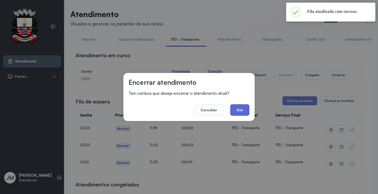
click at [242, 109] on button "Sim" at bounding box center [239, 110] width 19 height 12
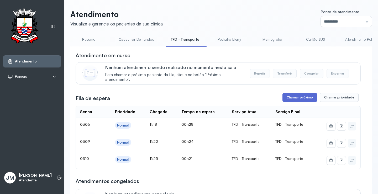
click at [295, 97] on button "Chamar próximo" at bounding box center [299, 97] width 35 height 9
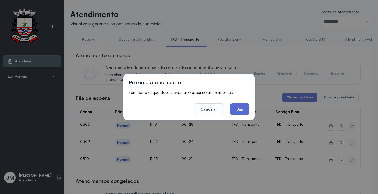
click at [244, 108] on button "Sim" at bounding box center [239, 109] width 19 height 12
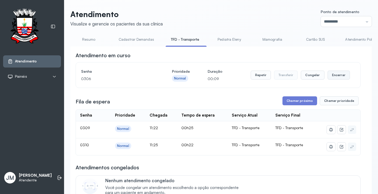
click at [337, 77] on button "Encerrar" at bounding box center [338, 75] width 22 height 9
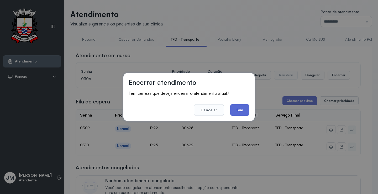
click at [243, 109] on button "Sim" at bounding box center [239, 110] width 19 height 12
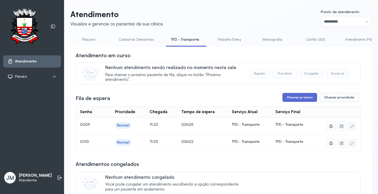
click at [299, 98] on button "Chamar próximo" at bounding box center [299, 97] width 35 height 9
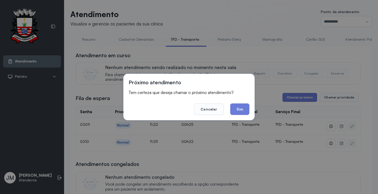
click at [241, 107] on button "Sim" at bounding box center [239, 109] width 19 height 12
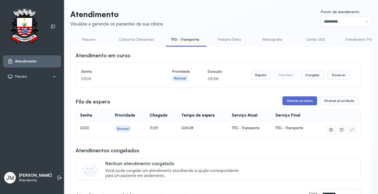
click at [303, 104] on button "Chamar próximo" at bounding box center [299, 100] width 35 height 9
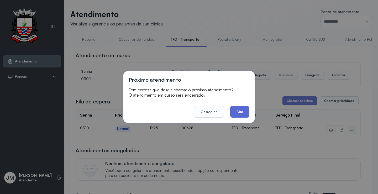
click at [241, 113] on button "Sim" at bounding box center [239, 112] width 19 height 12
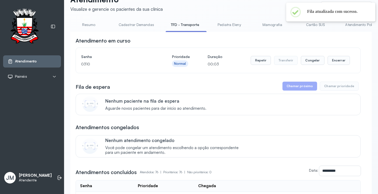
scroll to position [26, 0]
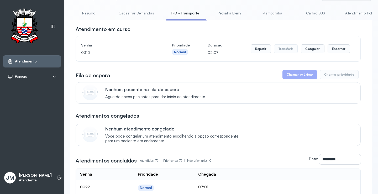
click at [331, 41] on div "Senha 0310 Prioridade Normal Duração 02:07 Repetir Transferir Congelar Encerrar" at bounding box center [218, 48] width 284 height 25
click at [332, 49] on button "Encerrar" at bounding box center [338, 48] width 22 height 9
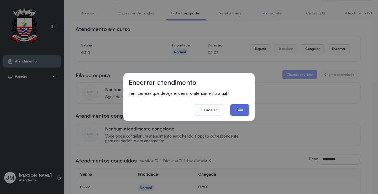
click at [237, 108] on button "Sim" at bounding box center [239, 110] width 19 height 12
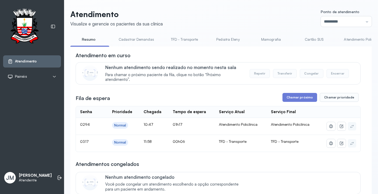
click at [178, 39] on link "TFD - Transporte" at bounding box center [184, 39] width 38 height 9
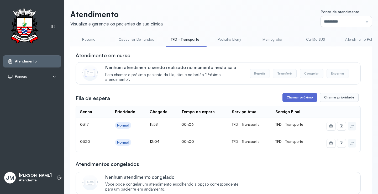
click at [291, 97] on button "Chamar próximo" at bounding box center [299, 97] width 35 height 9
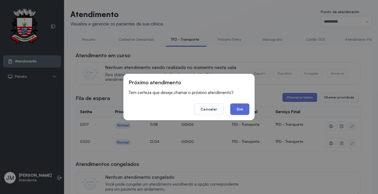
click at [240, 106] on button "Sim" at bounding box center [239, 109] width 19 height 12
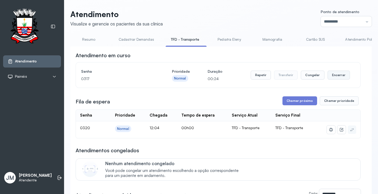
click at [338, 74] on button "Encerrar" at bounding box center [338, 75] width 22 height 9
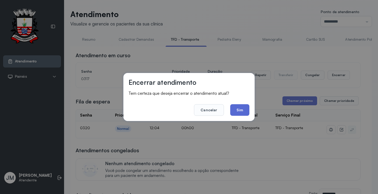
click at [240, 110] on button "Sim" at bounding box center [239, 110] width 19 height 12
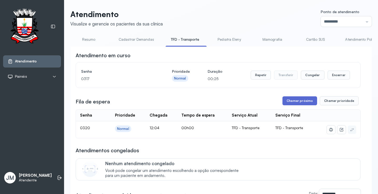
click at [290, 103] on button "Chamar próximo" at bounding box center [299, 100] width 35 height 9
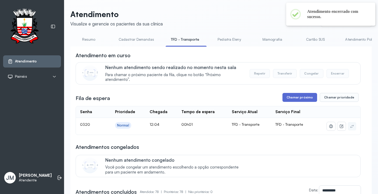
click at [298, 100] on button "Chamar próximo" at bounding box center [299, 97] width 35 height 9
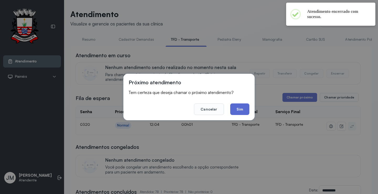
click at [239, 114] on button "Sim" at bounding box center [239, 109] width 19 height 12
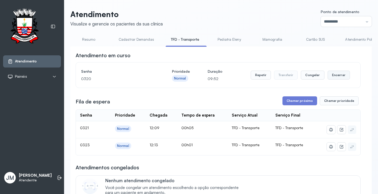
click at [337, 74] on button "Encerrar" at bounding box center [338, 75] width 22 height 9
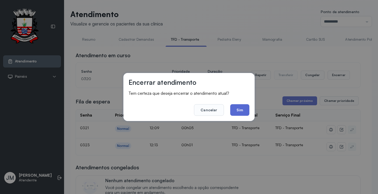
click at [236, 111] on button "Sim" at bounding box center [239, 110] width 19 height 12
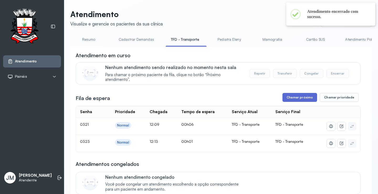
click at [285, 100] on button "Chamar próximo" at bounding box center [299, 97] width 35 height 9
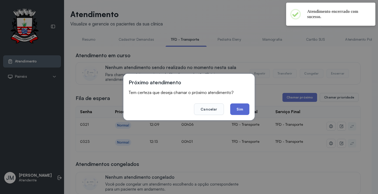
click at [240, 110] on button "Sim" at bounding box center [239, 109] width 19 height 12
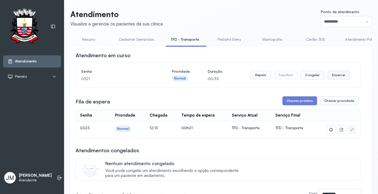
click at [333, 74] on button "Encerrar" at bounding box center [338, 75] width 22 height 9
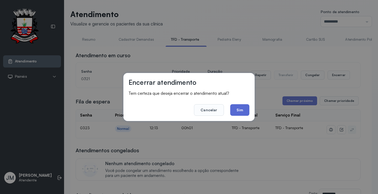
click at [240, 109] on button "Sim" at bounding box center [239, 110] width 19 height 12
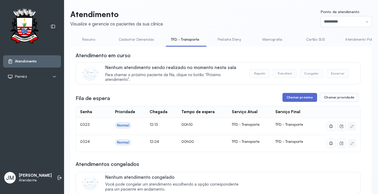
click at [300, 96] on button "Chamar próximo" at bounding box center [299, 97] width 35 height 9
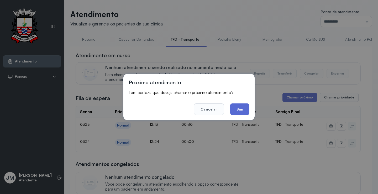
click at [240, 111] on button "Sim" at bounding box center [239, 109] width 19 height 12
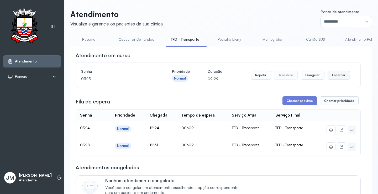
click at [336, 74] on button "Encerrar" at bounding box center [338, 75] width 22 height 9
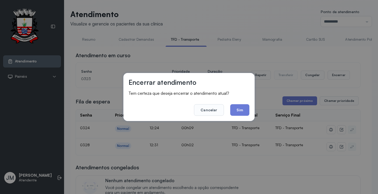
drag, startPoint x: 240, startPoint y: 108, endPoint x: 243, endPoint y: 105, distance: 4.3
click at [240, 108] on button "Sim" at bounding box center [239, 110] width 19 height 12
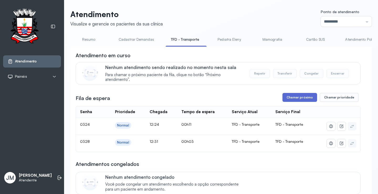
click at [296, 97] on button "Chamar próximo" at bounding box center [299, 97] width 35 height 9
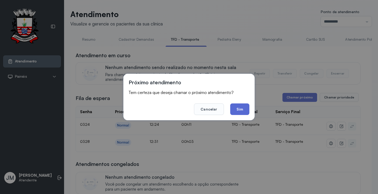
click at [242, 109] on button "Sim" at bounding box center [239, 109] width 19 height 12
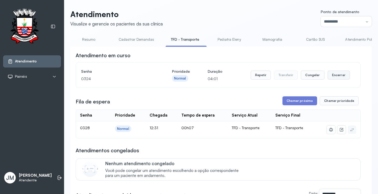
click at [336, 73] on button "Encerrar" at bounding box center [338, 75] width 22 height 9
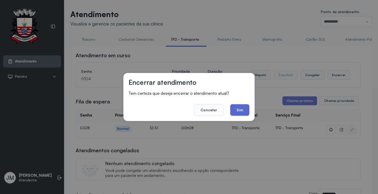
drag, startPoint x: 241, startPoint y: 109, endPoint x: 237, endPoint y: 108, distance: 3.9
click at [240, 109] on button "Sim" at bounding box center [239, 110] width 19 height 12
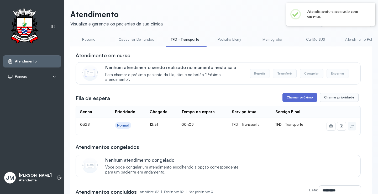
click at [291, 98] on button "Chamar próximo" at bounding box center [299, 97] width 35 height 9
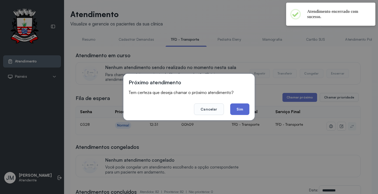
click at [235, 111] on button "Sim" at bounding box center [239, 109] width 19 height 12
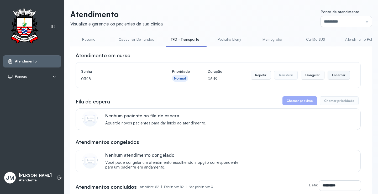
click at [339, 75] on button "Encerrar" at bounding box center [338, 75] width 22 height 9
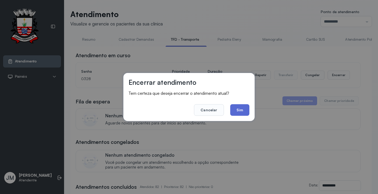
click at [241, 109] on button "Sim" at bounding box center [239, 110] width 19 height 12
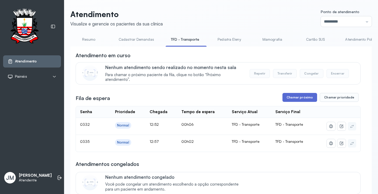
click at [297, 98] on button "Chamar próximo" at bounding box center [299, 97] width 35 height 9
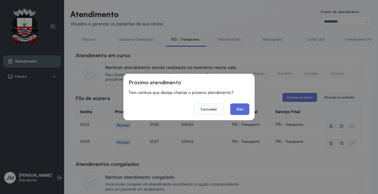
click at [240, 108] on button "Sim" at bounding box center [239, 109] width 19 height 12
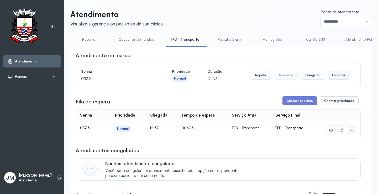
click at [339, 76] on button "Encerrar" at bounding box center [338, 75] width 22 height 9
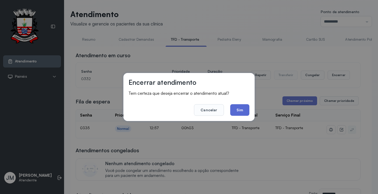
click at [237, 111] on button "Sim" at bounding box center [239, 110] width 19 height 12
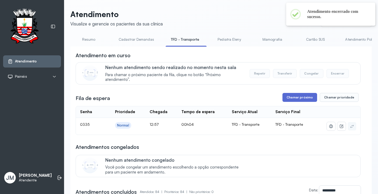
click at [288, 100] on button "Chamar próximo" at bounding box center [299, 97] width 35 height 9
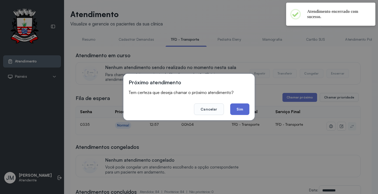
click at [242, 106] on button "Sim" at bounding box center [239, 109] width 19 height 12
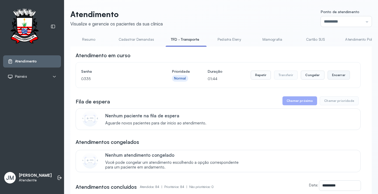
click at [333, 75] on button "Encerrar" at bounding box center [338, 75] width 22 height 9
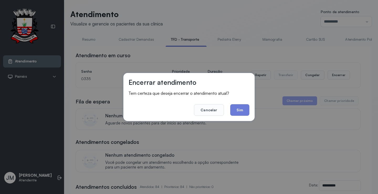
click at [237, 109] on button "Sim" at bounding box center [239, 110] width 19 height 12
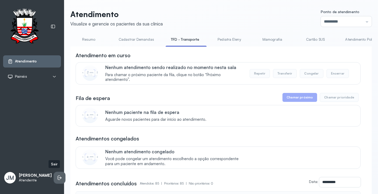
click at [57, 176] on icon at bounding box center [59, 177] width 5 height 5
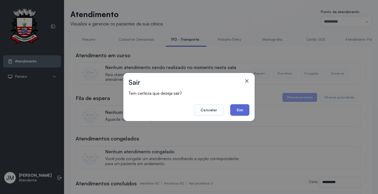
click at [234, 109] on button "Sim" at bounding box center [239, 110] width 19 height 12
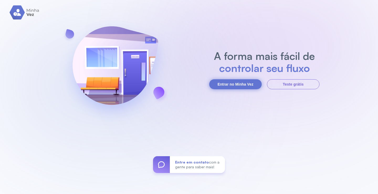
click at [228, 83] on button "Entrar no Minha Vez" at bounding box center [235, 84] width 52 height 10
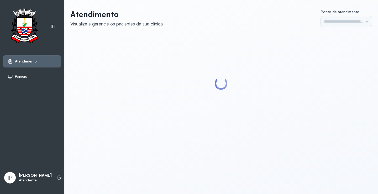
type input "*********"
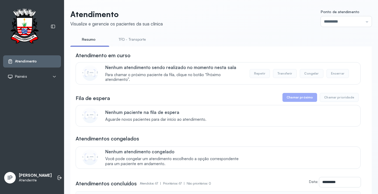
click at [137, 39] on link "TFD - Transporte" at bounding box center [132, 39] width 38 height 9
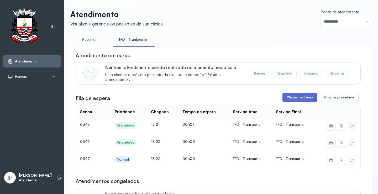
click at [301, 99] on button "Chamar próximo" at bounding box center [299, 97] width 35 height 9
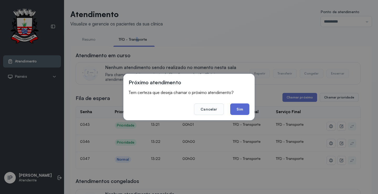
click at [232, 109] on button "Sim" at bounding box center [239, 109] width 19 height 12
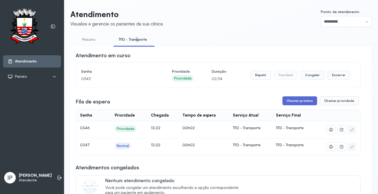
click at [302, 98] on button "Chamar próximo" at bounding box center [299, 100] width 35 height 9
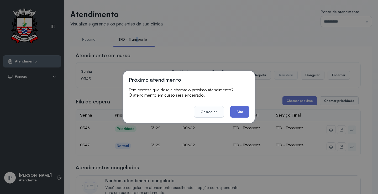
click at [242, 111] on button "Sim" at bounding box center [239, 112] width 19 height 12
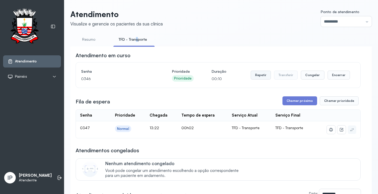
click at [259, 76] on button "Repetir" at bounding box center [260, 75] width 20 height 9
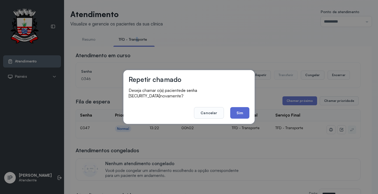
click at [239, 107] on button "Sim" at bounding box center [239, 113] width 19 height 12
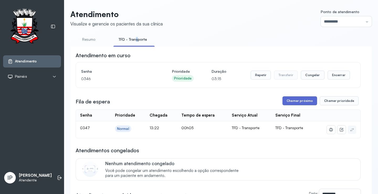
click at [310, 101] on button "Chamar próximo" at bounding box center [299, 100] width 35 height 9
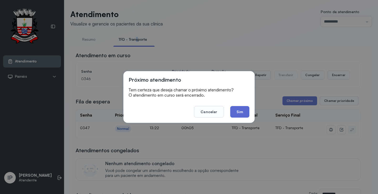
click at [243, 111] on button "Sim" at bounding box center [239, 112] width 19 height 12
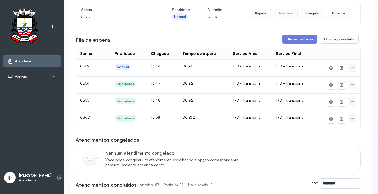
scroll to position [52, 0]
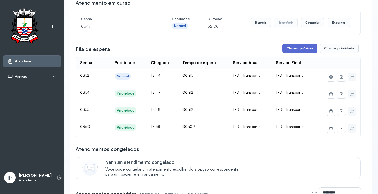
click at [295, 49] on button "Chamar próximo" at bounding box center [299, 48] width 35 height 9
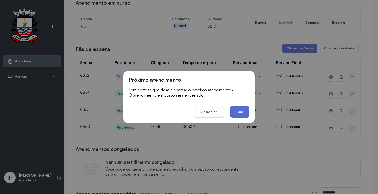
click at [239, 111] on button "Sim" at bounding box center [239, 112] width 19 height 12
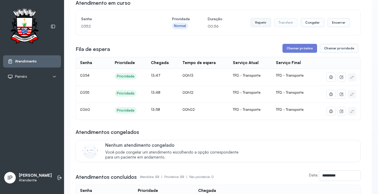
click at [261, 25] on button "Repetir" at bounding box center [260, 22] width 20 height 9
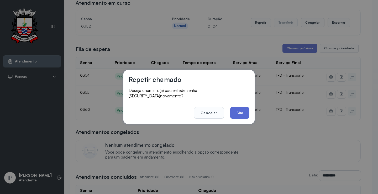
click at [238, 110] on button "Sim" at bounding box center [239, 113] width 19 height 12
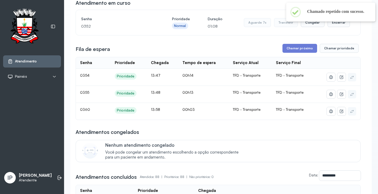
scroll to position [26, 0]
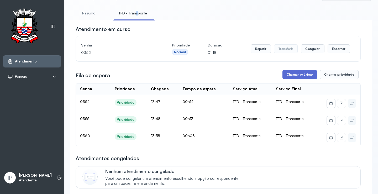
click at [290, 77] on button "Chamar próximo" at bounding box center [299, 74] width 35 height 9
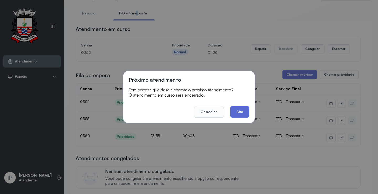
click at [245, 110] on button "Sim" at bounding box center [239, 112] width 19 height 12
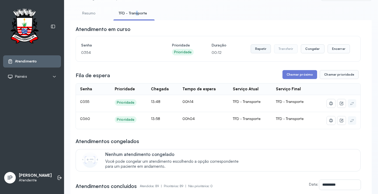
click at [261, 48] on button "Repetir" at bounding box center [260, 48] width 20 height 9
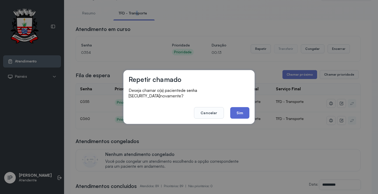
click at [245, 108] on button "Sim" at bounding box center [239, 113] width 19 height 12
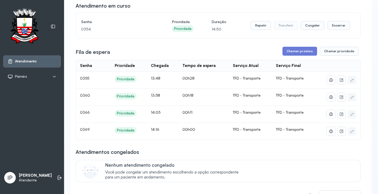
scroll to position [52, 0]
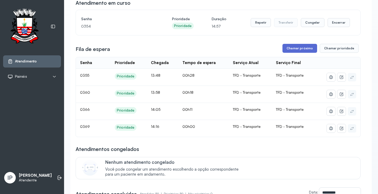
click at [290, 49] on button "Chamar próximo" at bounding box center [299, 48] width 35 height 9
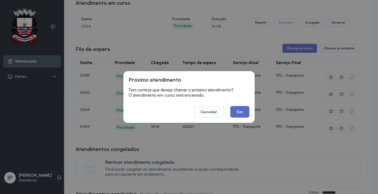
click at [239, 111] on button "Sim" at bounding box center [239, 112] width 19 height 12
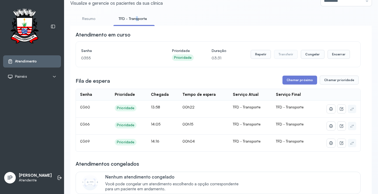
scroll to position [0, 0]
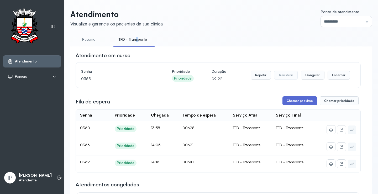
click at [306, 100] on button "Chamar próximo" at bounding box center [299, 100] width 35 height 9
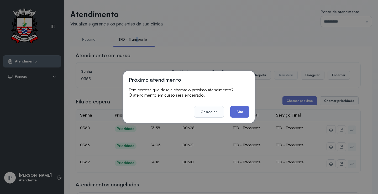
click at [235, 112] on button "Sim" at bounding box center [239, 112] width 19 height 12
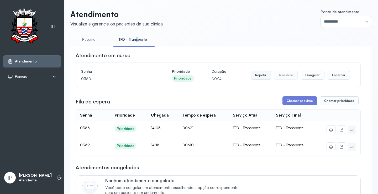
click at [262, 77] on button "Repetir" at bounding box center [260, 75] width 20 height 9
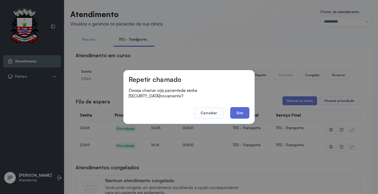
click at [239, 111] on button "Sim" at bounding box center [239, 113] width 19 height 12
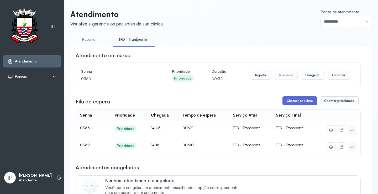
click at [287, 100] on button "Chamar próximo" at bounding box center [299, 100] width 35 height 9
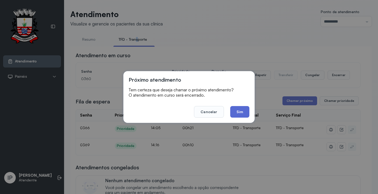
click at [237, 110] on button "Sim" at bounding box center [239, 112] width 19 height 12
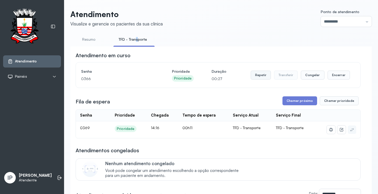
click at [261, 77] on button "Repetir" at bounding box center [260, 75] width 20 height 9
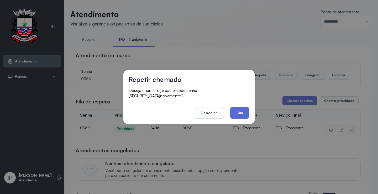
click at [238, 109] on button "Sim" at bounding box center [239, 113] width 19 height 12
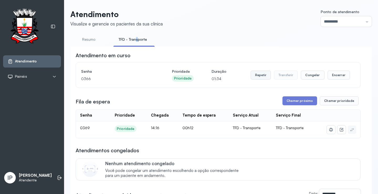
click at [256, 76] on button "Repetir" at bounding box center [260, 75] width 20 height 9
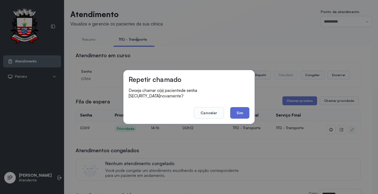
click at [234, 108] on button "Sim" at bounding box center [239, 113] width 19 height 12
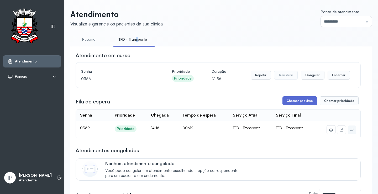
click at [301, 100] on button "Chamar próximo" at bounding box center [299, 100] width 35 height 9
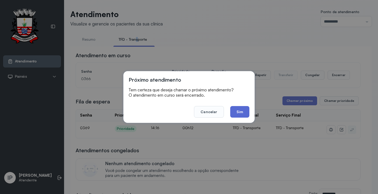
click at [240, 112] on button "Sim" at bounding box center [239, 112] width 19 height 12
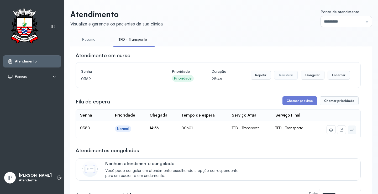
click at [296, 100] on button "Chamar próximo" at bounding box center [299, 100] width 35 height 9
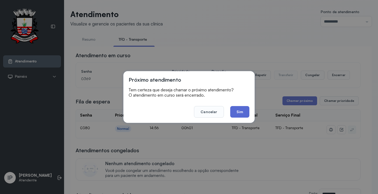
click at [246, 114] on button "Sim" at bounding box center [239, 112] width 19 height 12
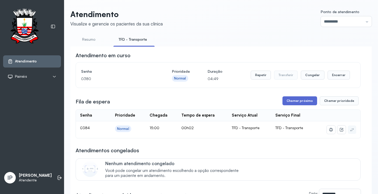
click at [294, 103] on button "Chamar próximo" at bounding box center [299, 100] width 35 height 9
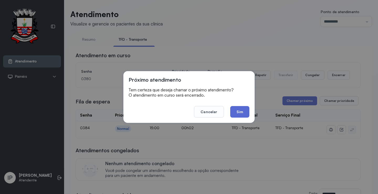
click at [240, 112] on button "Sim" at bounding box center [239, 112] width 19 height 12
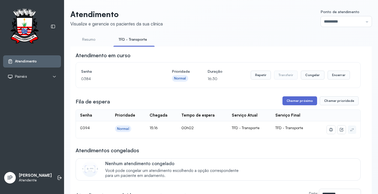
click at [302, 103] on button "Chamar próximo" at bounding box center [299, 100] width 35 height 9
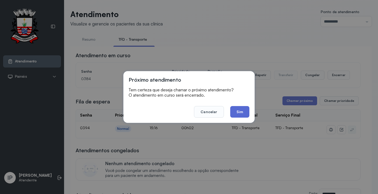
click at [243, 108] on button "Sim" at bounding box center [239, 112] width 19 height 12
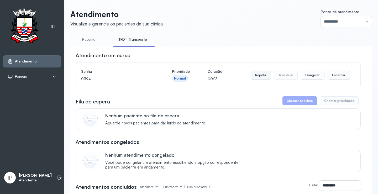
click at [262, 74] on button "Repetir" at bounding box center [260, 75] width 20 height 9
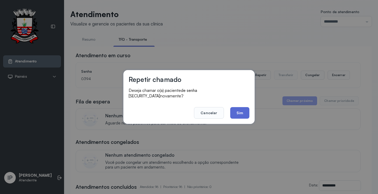
click at [237, 111] on button "Sim" at bounding box center [239, 113] width 19 height 12
